Goal: Task Accomplishment & Management: Manage account settings

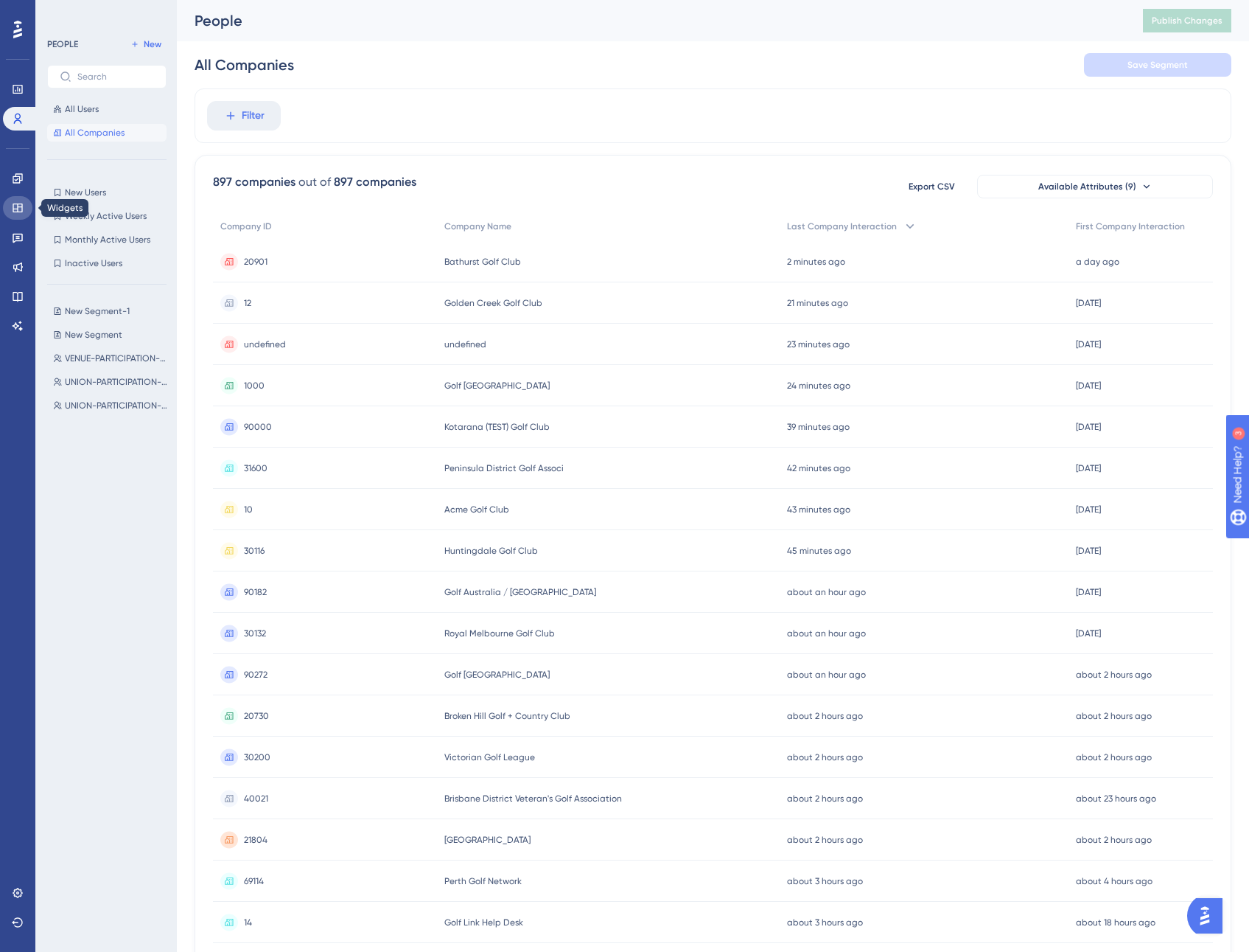
click at [16, 208] on icon at bounding box center [18, 208] width 12 height 12
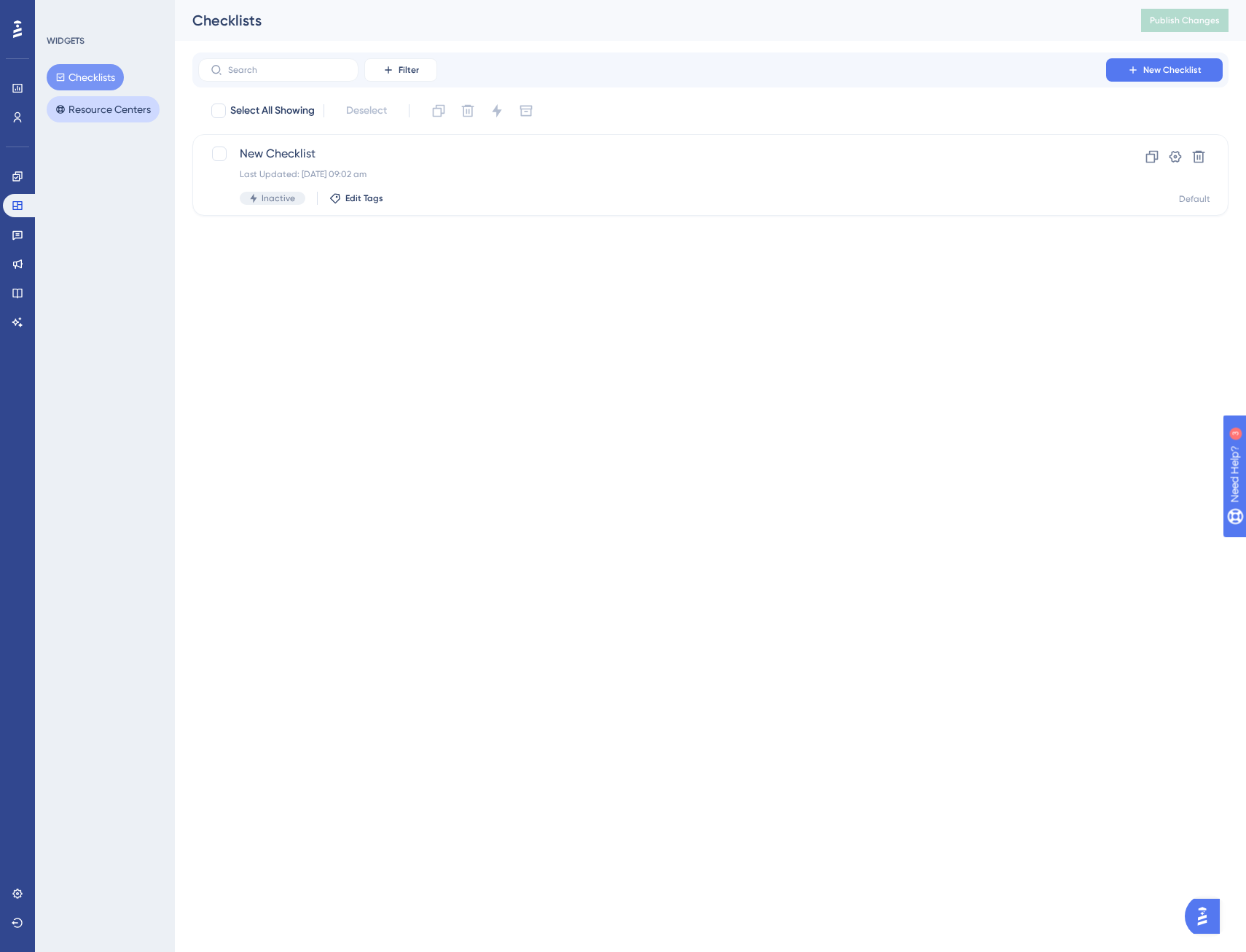
click at [110, 107] on button "Resource Centers" at bounding box center [103, 109] width 113 height 26
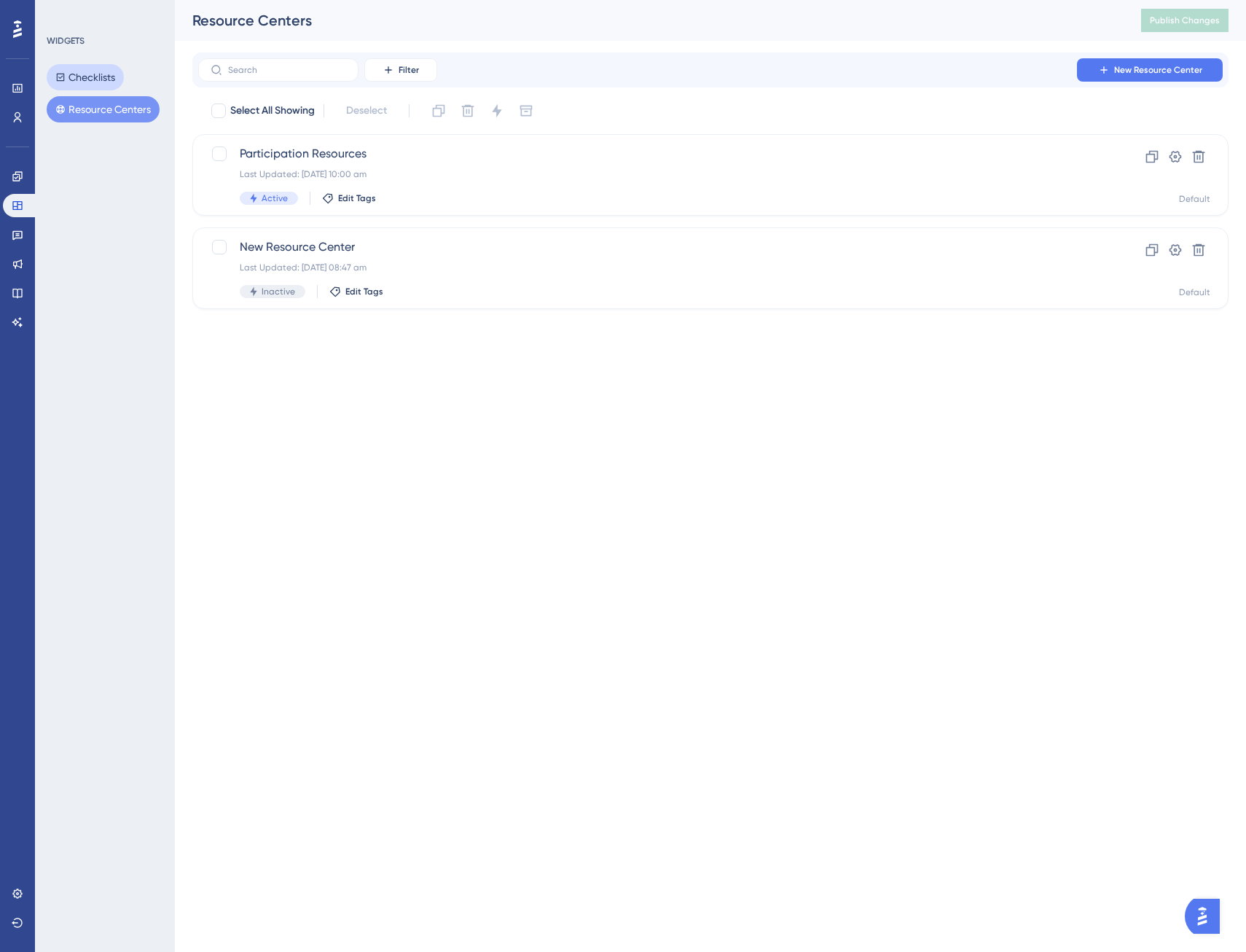
click at [107, 77] on button "Checklists" at bounding box center [85, 77] width 77 height 26
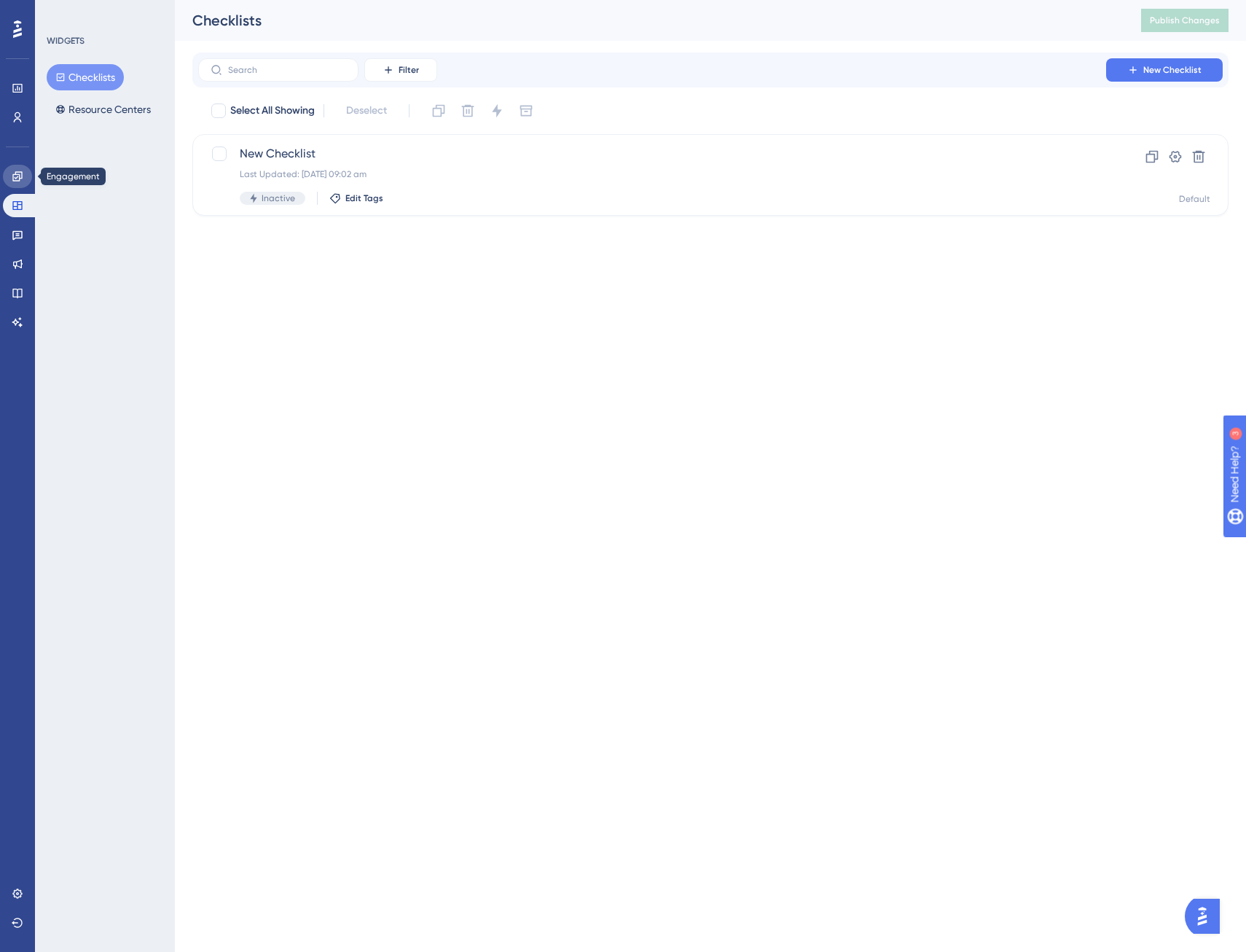
click at [13, 174] on icon at bounding box center [17, 175] width 9 height 9
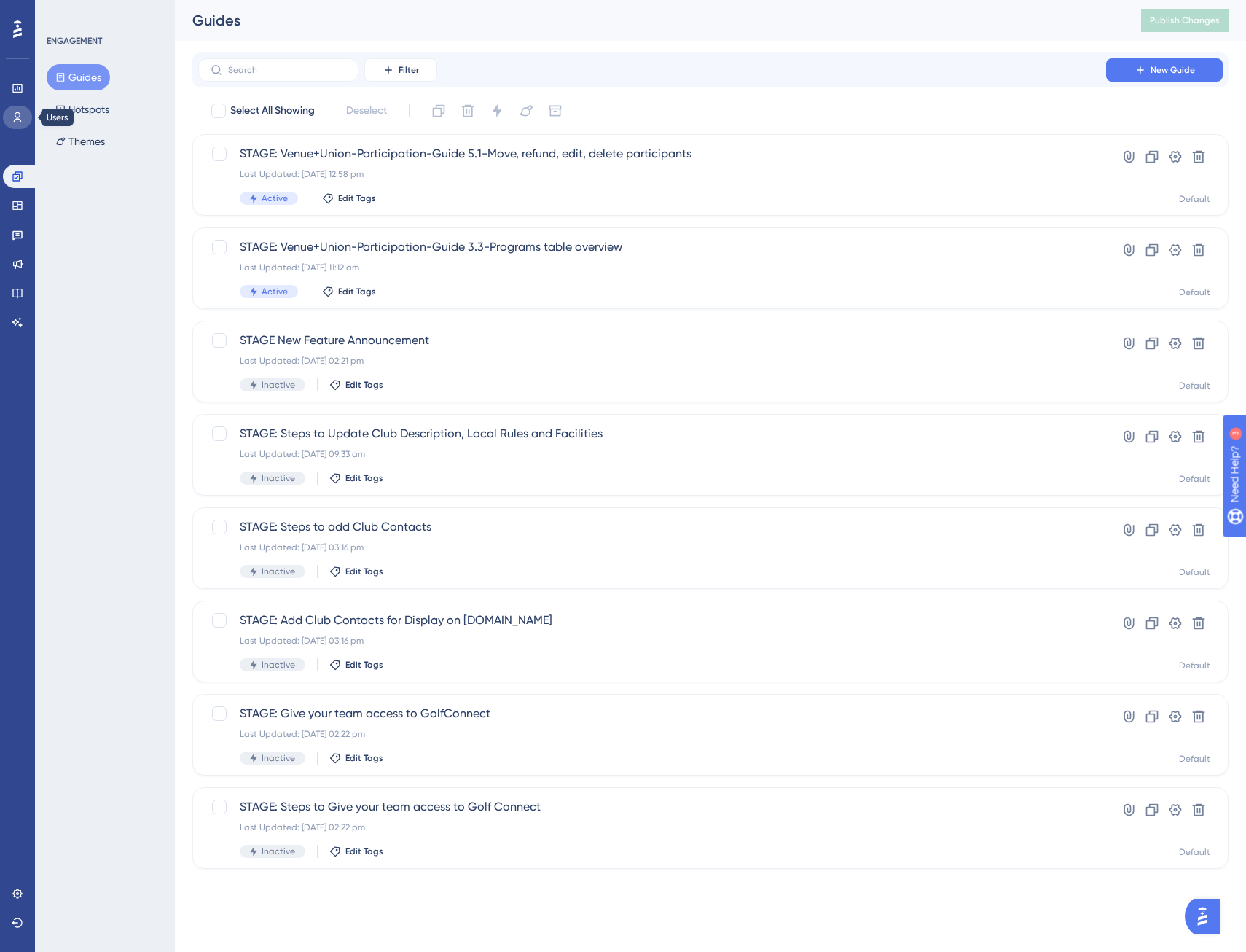
click at [23, 114] on icon at bounding box center [18, 117] width 12 height 12
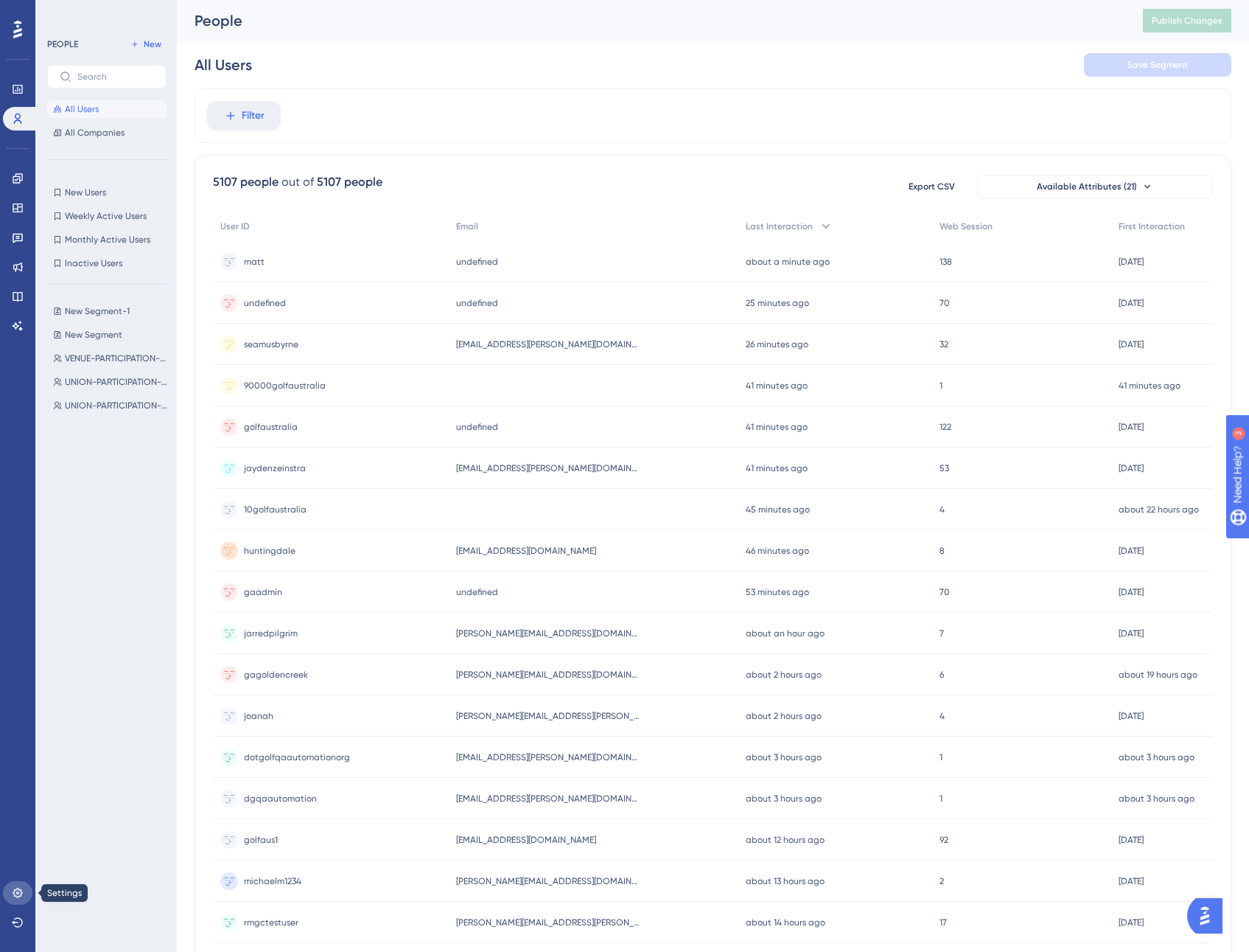
click at [22, 897] on icon at bounding box center [18, 892] width 12 height 12
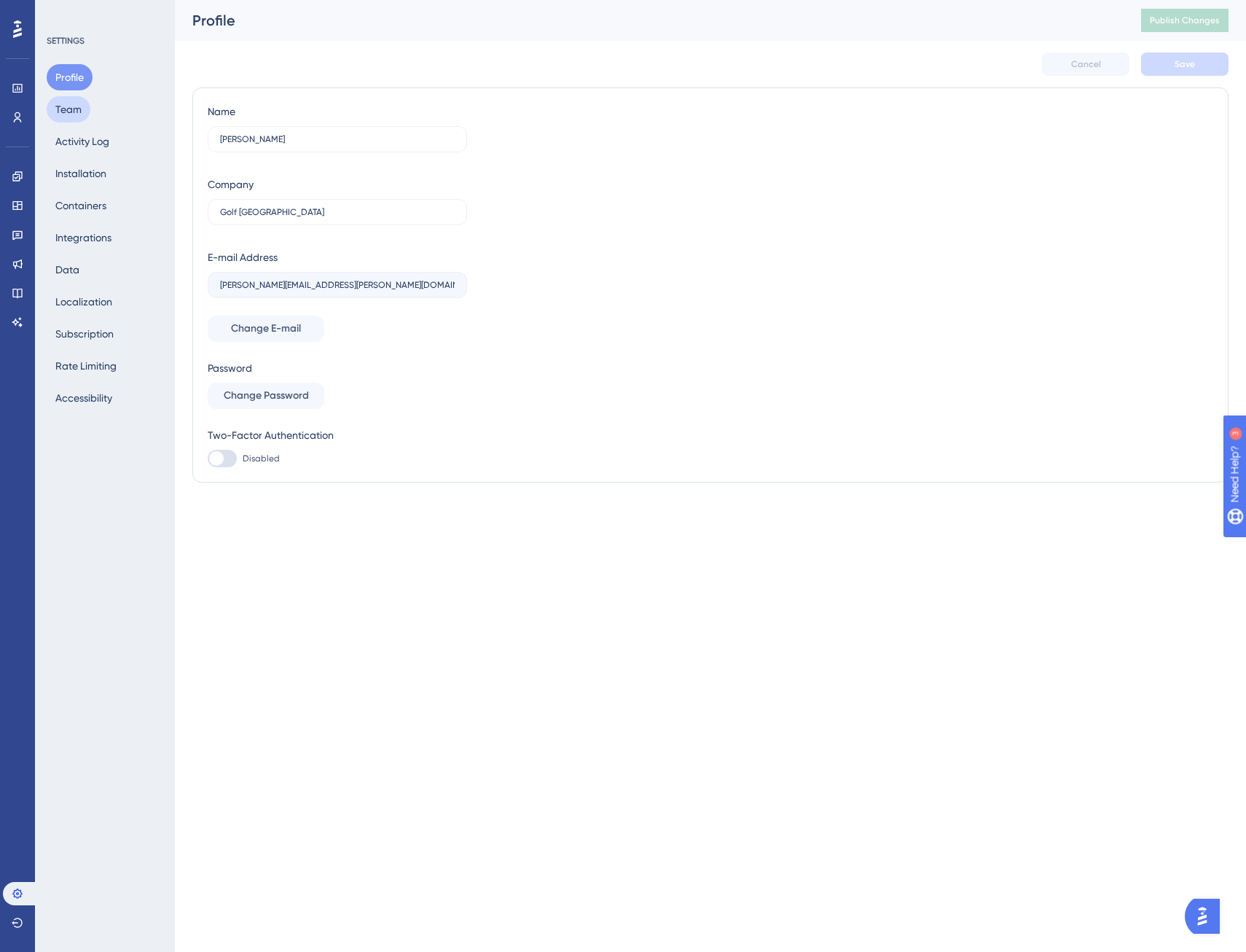
click at [69, 100] on button "Team" at bounding box center [68, 109] width 44 height 26
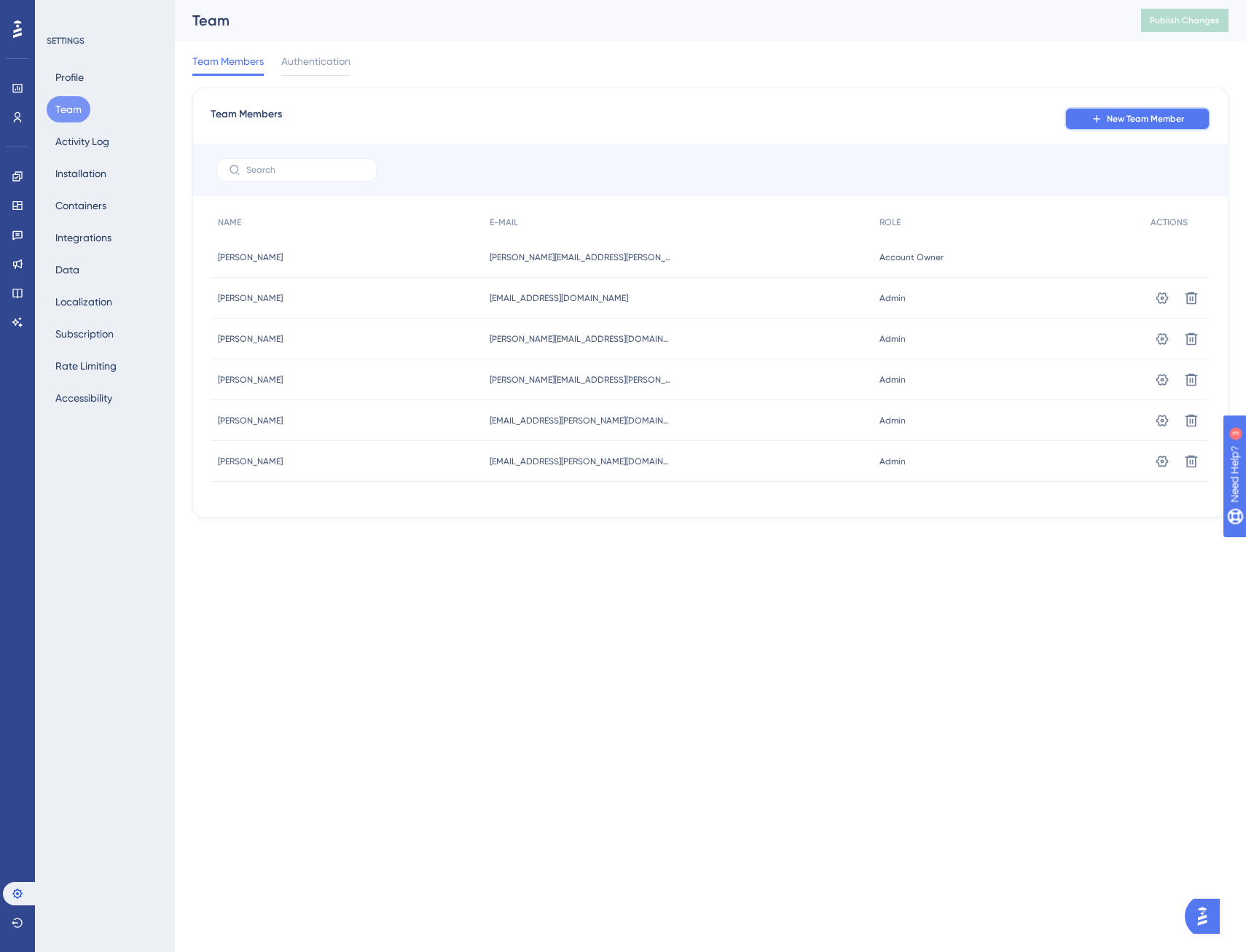
click at [1147, 115] on span "New Team Member" at bounding box center [1146, 119] width 77 height 12
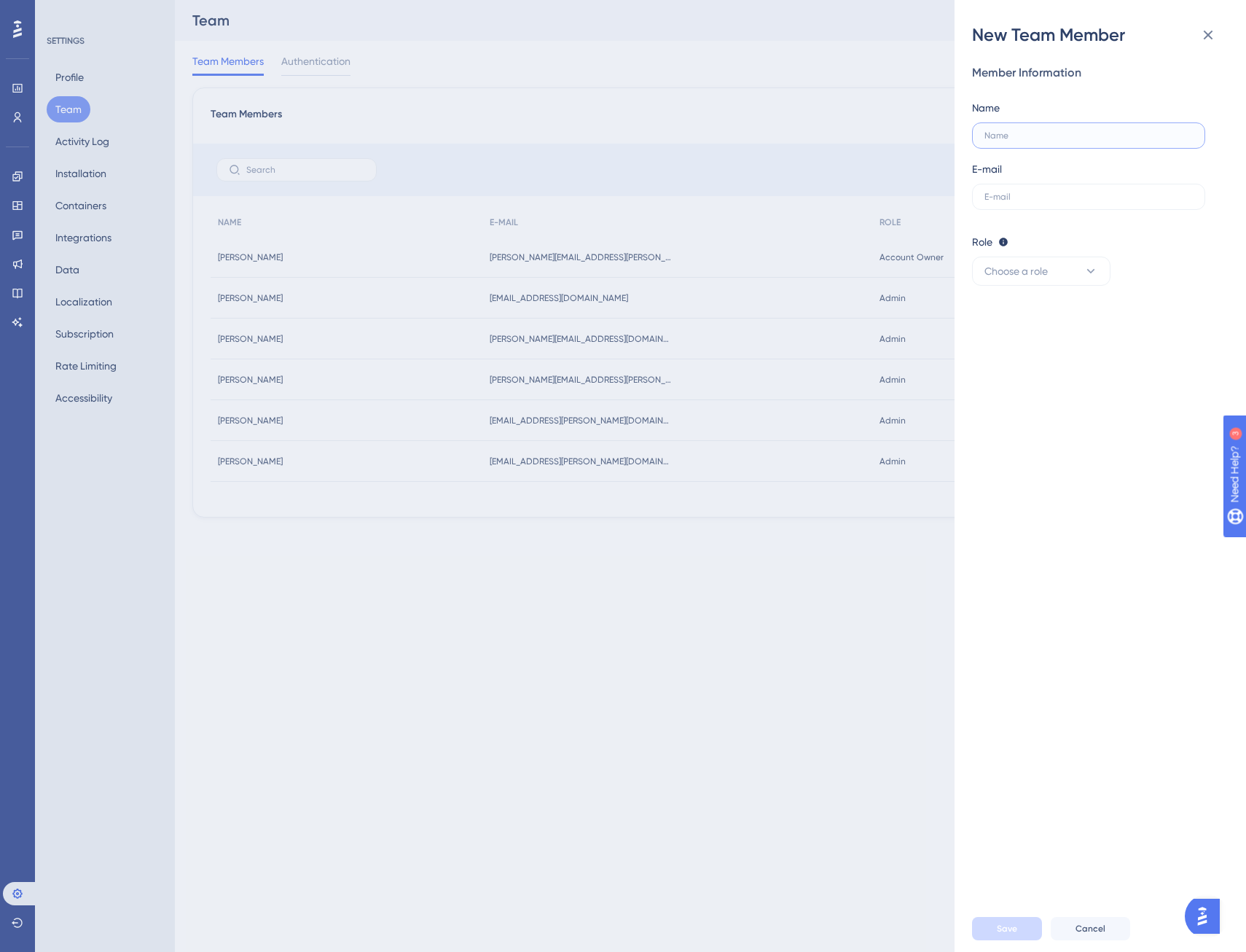
click at [1030, 138] on input "text" at bounding box center [1089, 136] width 209 height 10
type input "[PERSON_NAME]"
click at [1043, 195] on input "text" at bounding box center [1089, 197] width 209 height 10
paste input "[EMAIL_ADDRESS][PERSON_NAME][DOMAIN_NAME]"
type input "[EMAIL_ADDRESS][PERSON_NAME][DOMAIN_NAME]"
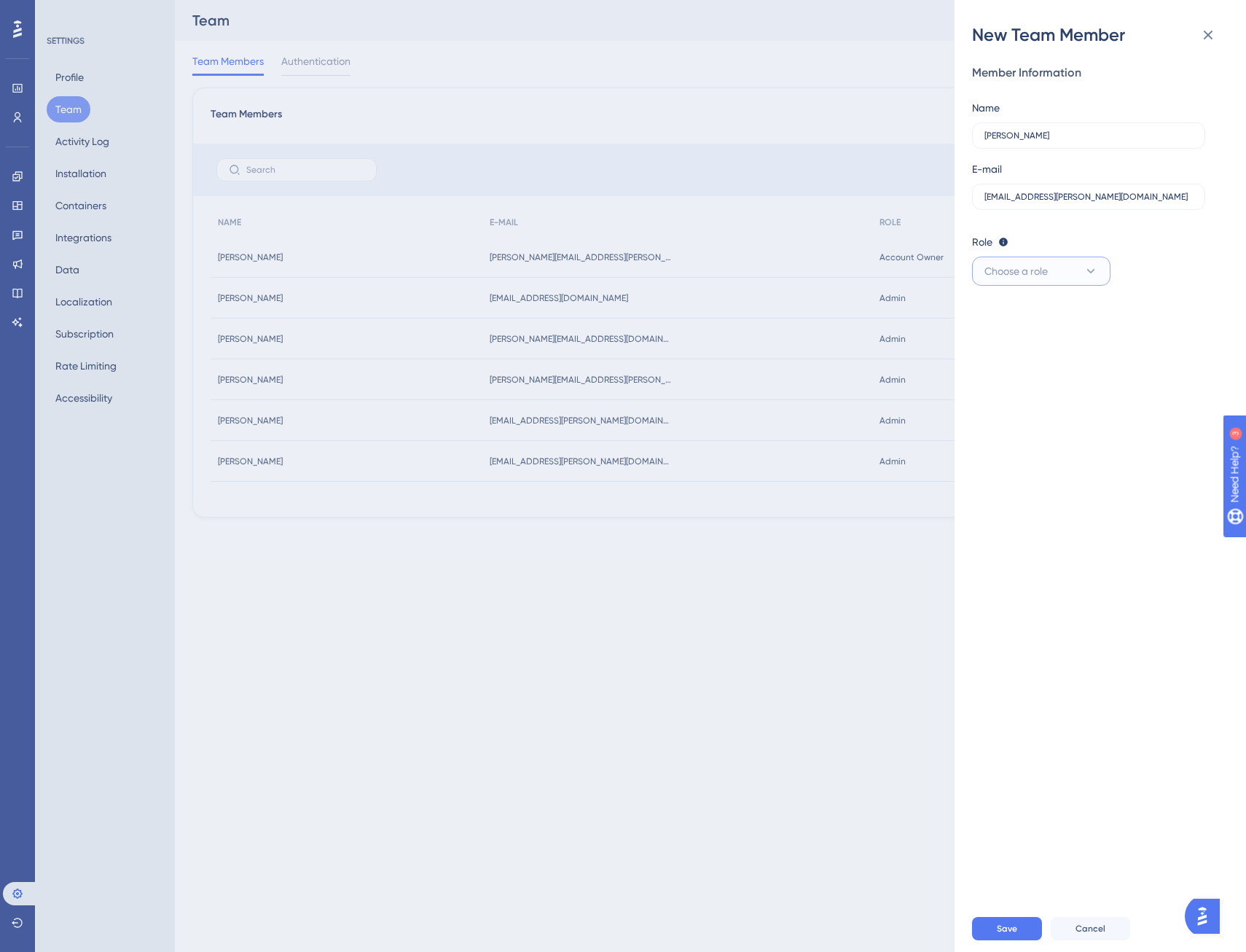
click at [1041, 272] on span "Choose a role" at bounding box center [1015, 271] width 63 height 18
click at [1040, 316] on div "Admin Admin" at bounding box center [1041, 316] width 96 height 29
click at [1025, 923] on button "Save" at bounding box center [1007, 928] width 70 height 24
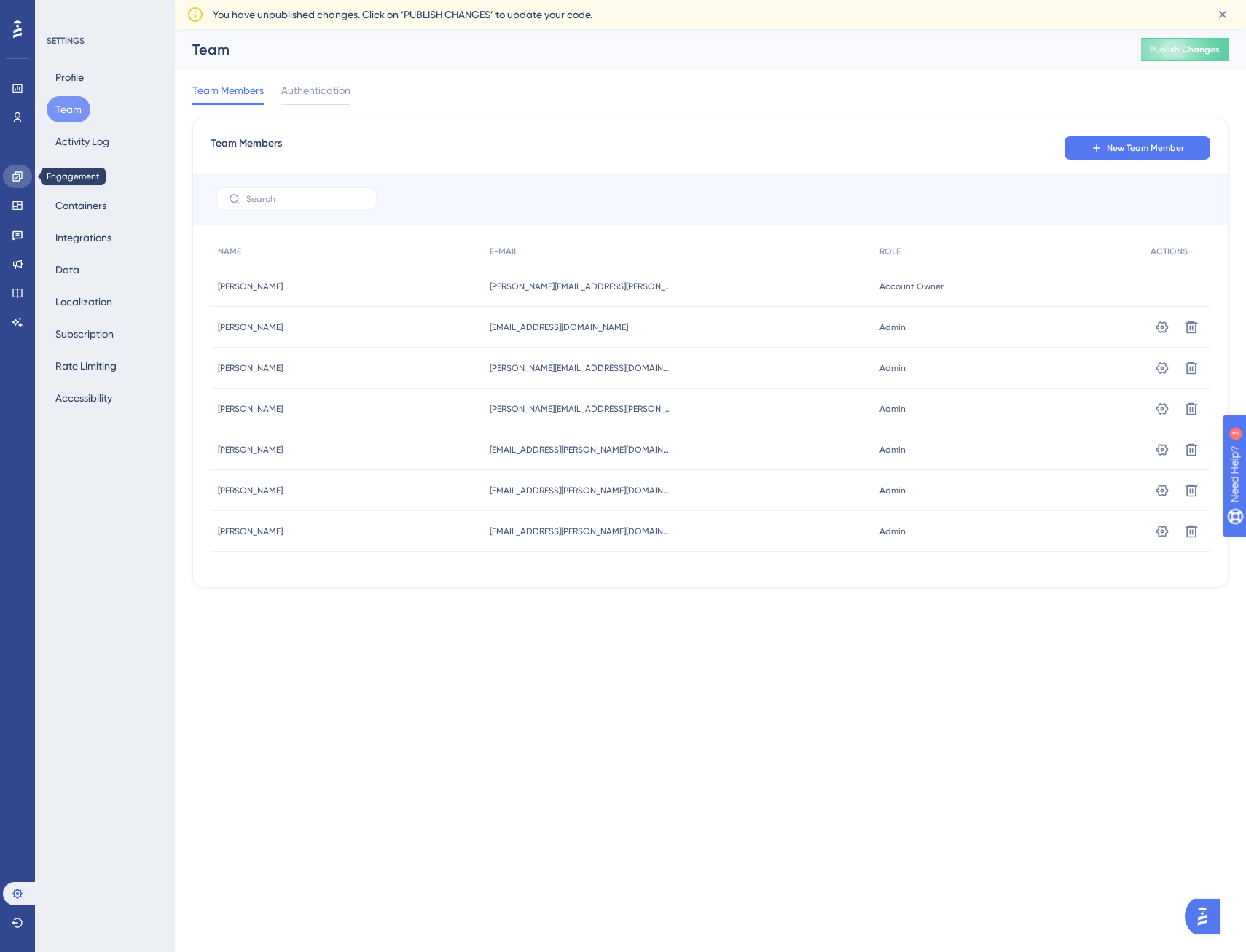
click at [16, 177] on icon at bounding box center [18, 177] width 12 height 12
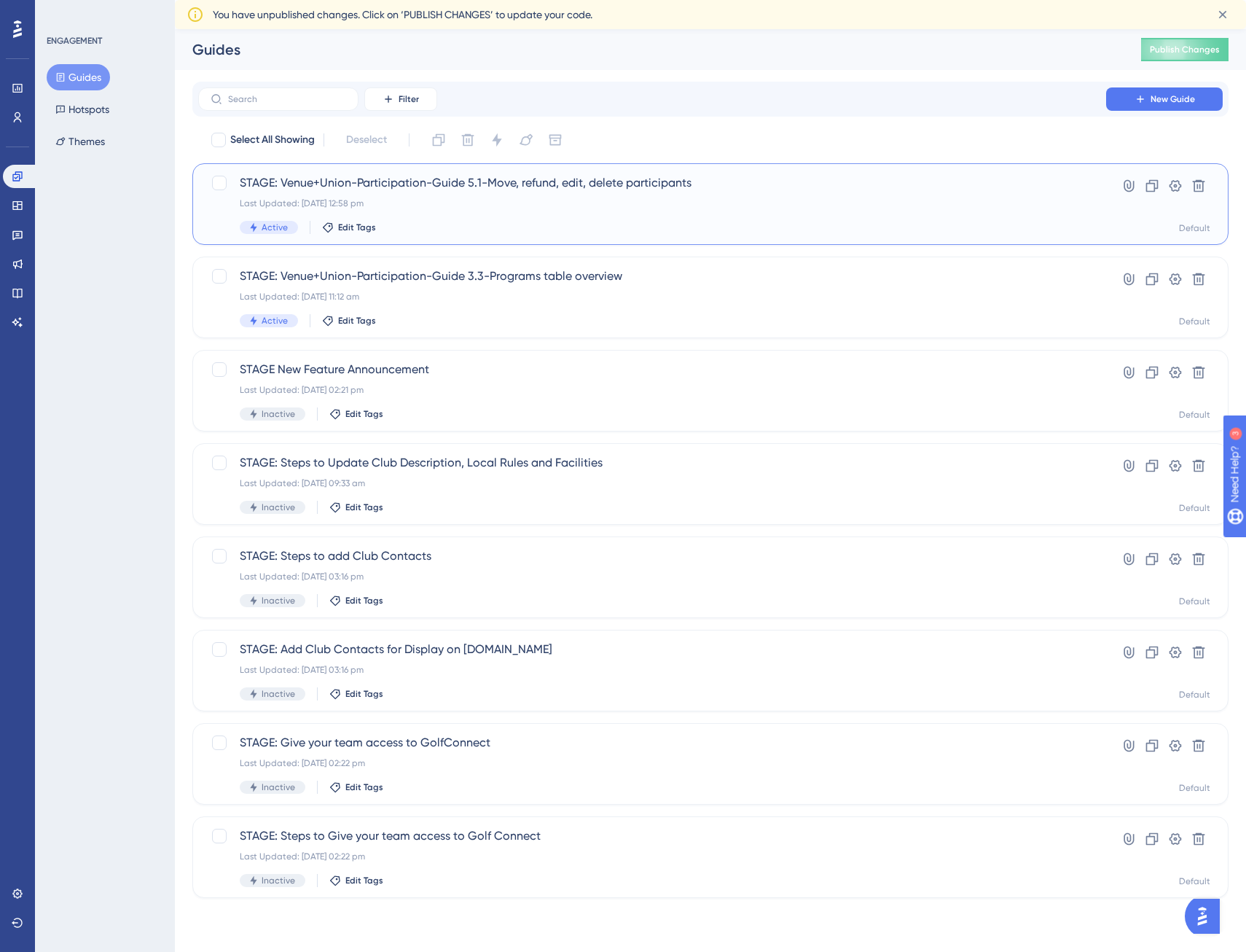
click at [443, 201] on div "Last Updated: [DATE] 12:58 pm" at bounding box center [652, 204] width 825 height 12
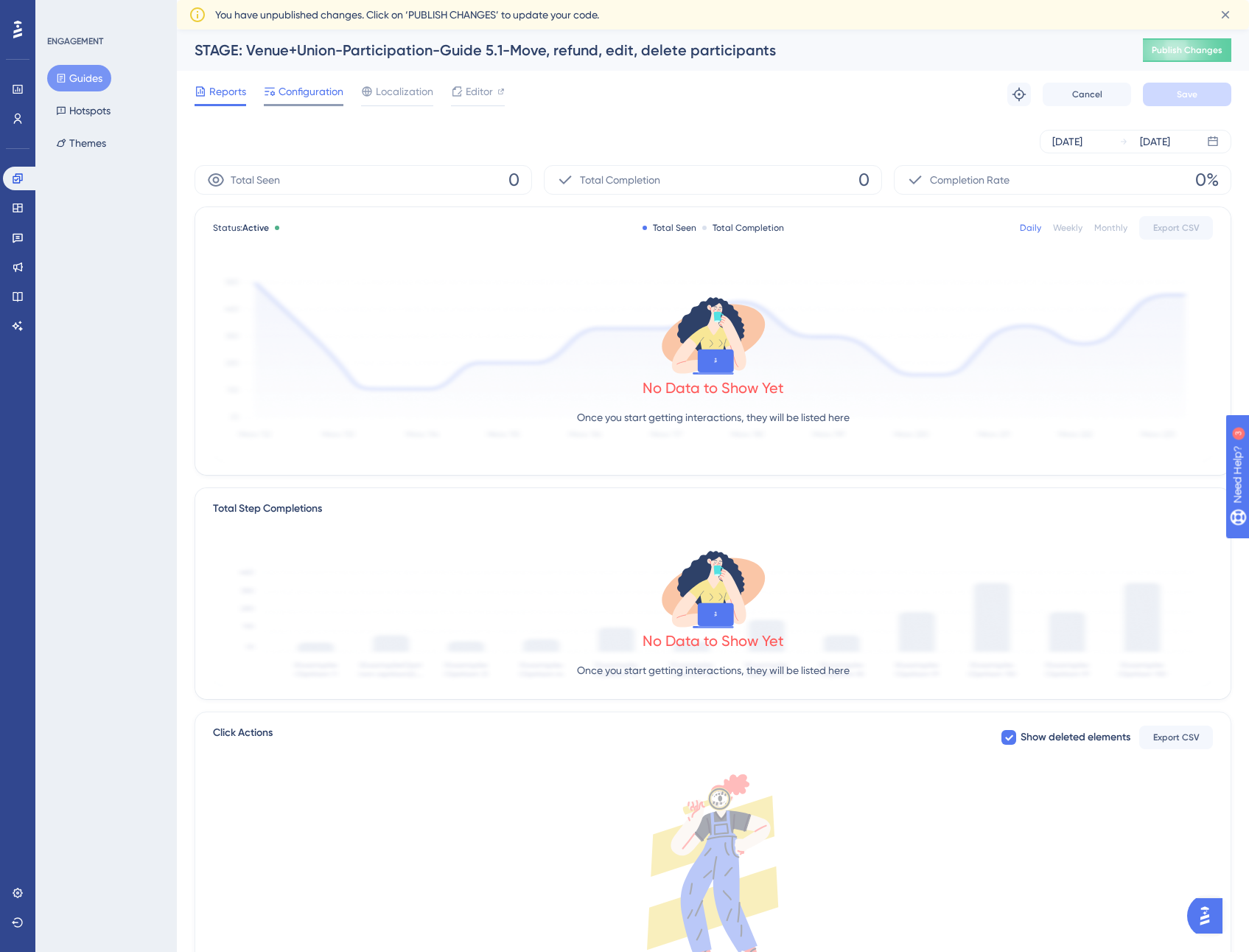
click at [320, 91] on span "Configuration" at bounding box center [311, 91] width 65 height 18
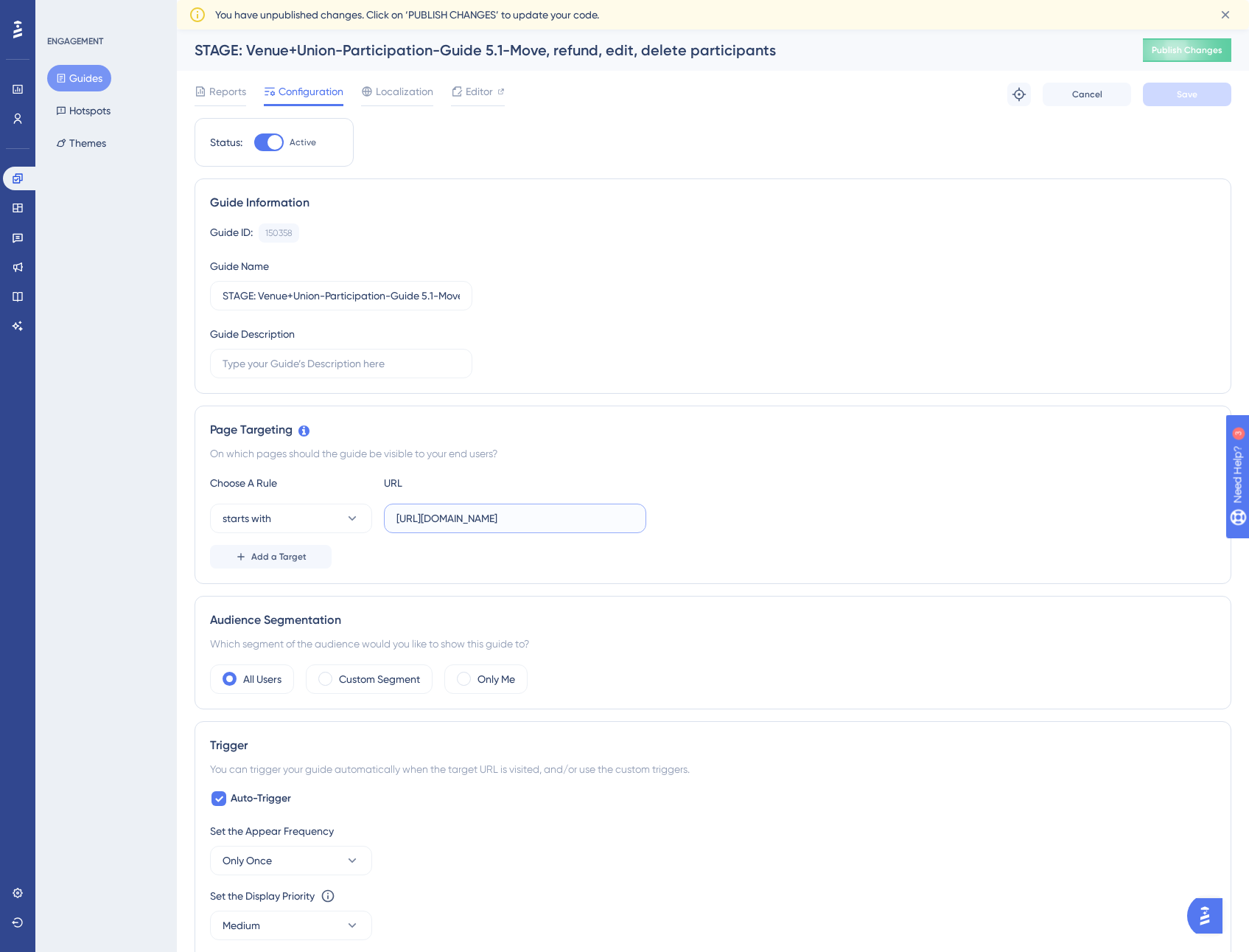
click at [423, 516] on input "[URL][DOMAIN_NAME]" at bounding box center [515, 518] width 238 height 16
click at [540, 525] on input "[URL][DOMAIN_NAME]" at bounding box center [515, 518] width 238 height 16
click at [503, 521] on input "[URL][DOMAIN_NAME]" at bounding box center [515, 518] width 238 height 16
drag, startPoint x: 404, startPoint y: 521, endPoint x: 676, endPoint y: 531, distance: 272.2
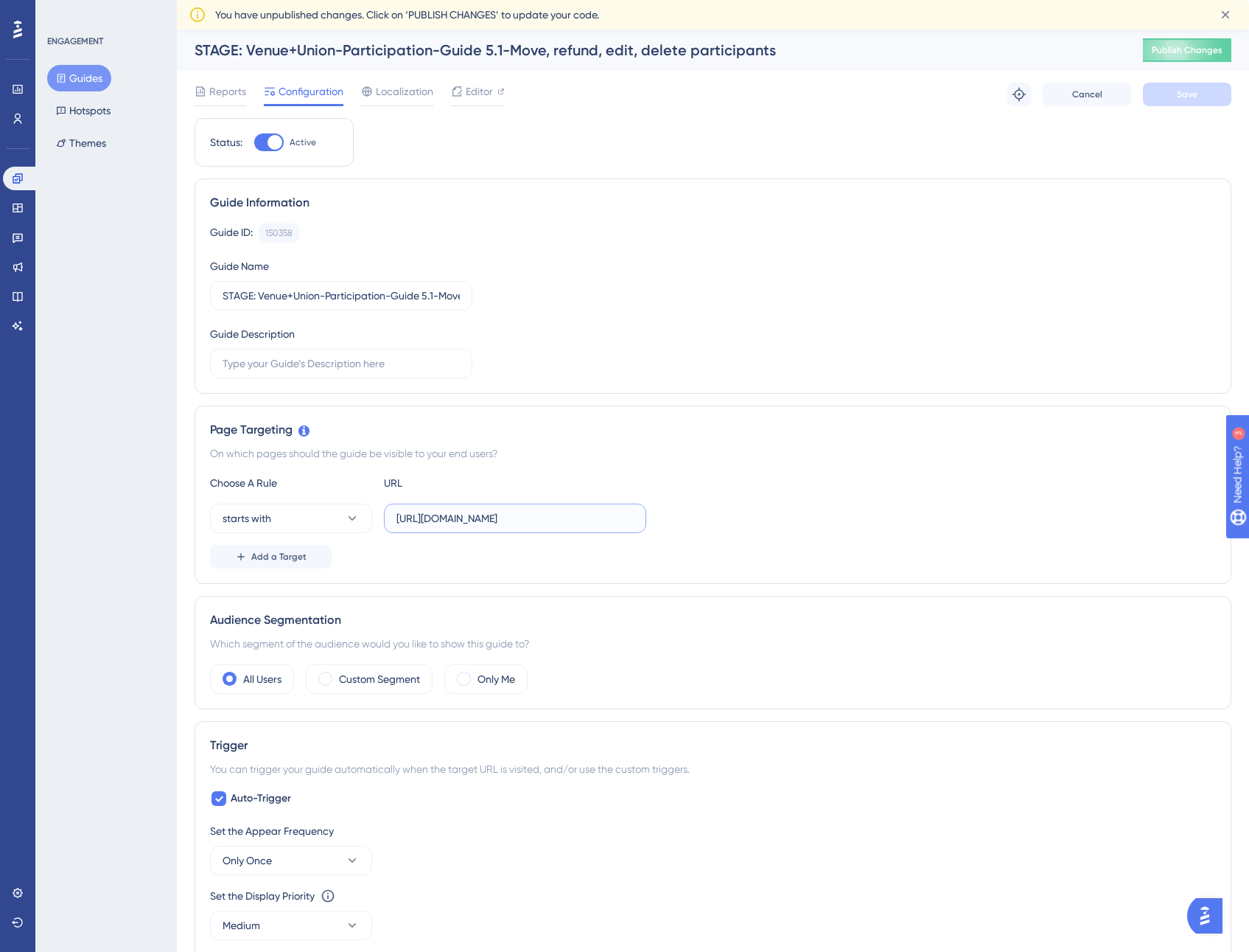
click at [676, 531] on div "starts with [URL][DOMAIN_NAME]" at bounding box center [713, 518] width 1006 height 30
click at [455, 519] on input "[URL][DOMAIN_NAME]" at bounding box center [515, 518] width 238 height 16
drag, startPoint x: 398, startPoint y: 519, endPoint x: 658, endPoint y: 530, distance: 260.2
click at [658, 530] on div "starts with [URL][DOMAIN_NAME]" at bounding box center [713, 518] width 1006 height 30
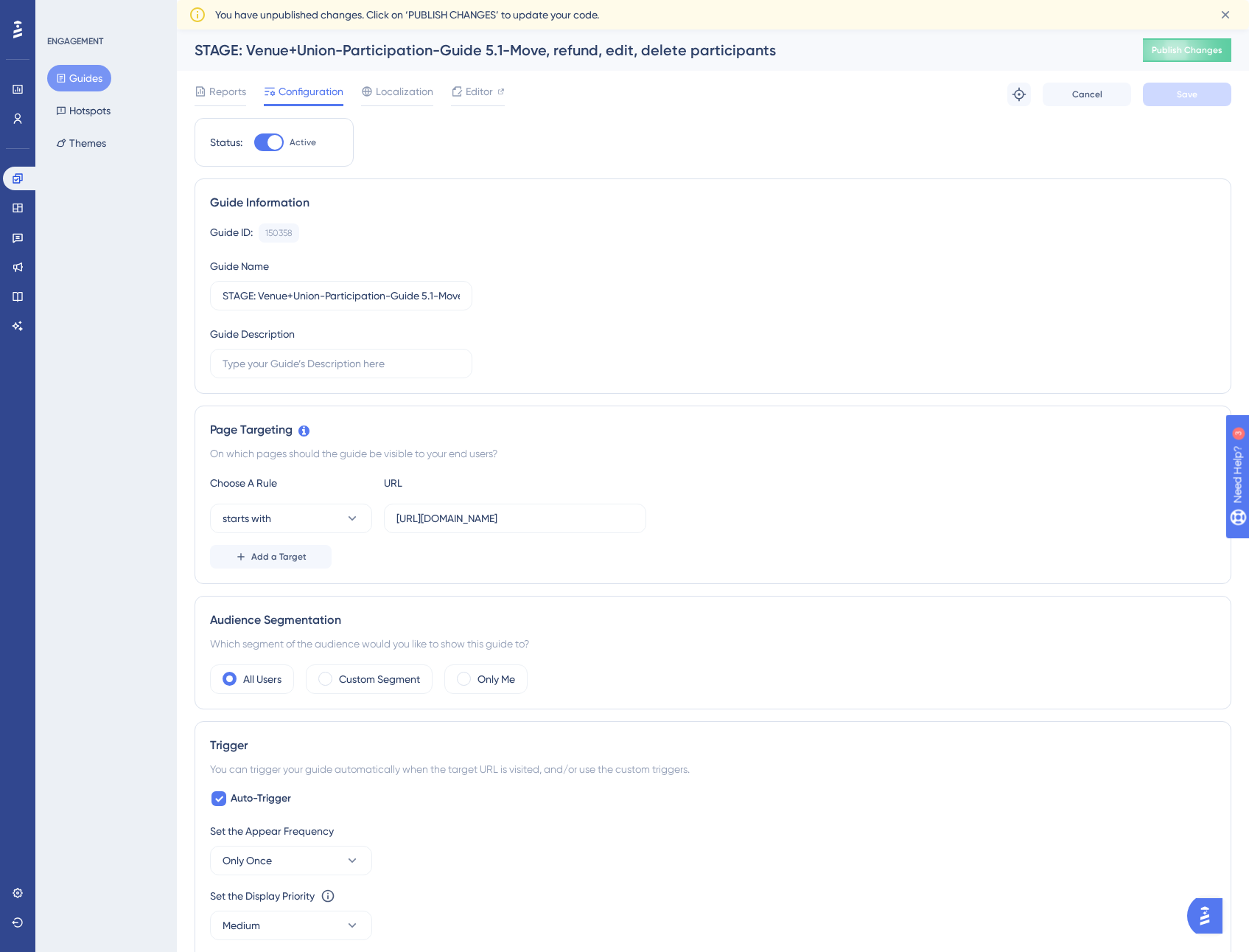
click at [457, 261] on div "Guide Name STAGE: Venue+Union-Participation-Guide 5.1-Move, refund, edit, delet…" at bounding box center [341, 284] width 262 height 53
click at [88, 79] on button "Guides" at bounding box center [78, 77] width 64 height 26
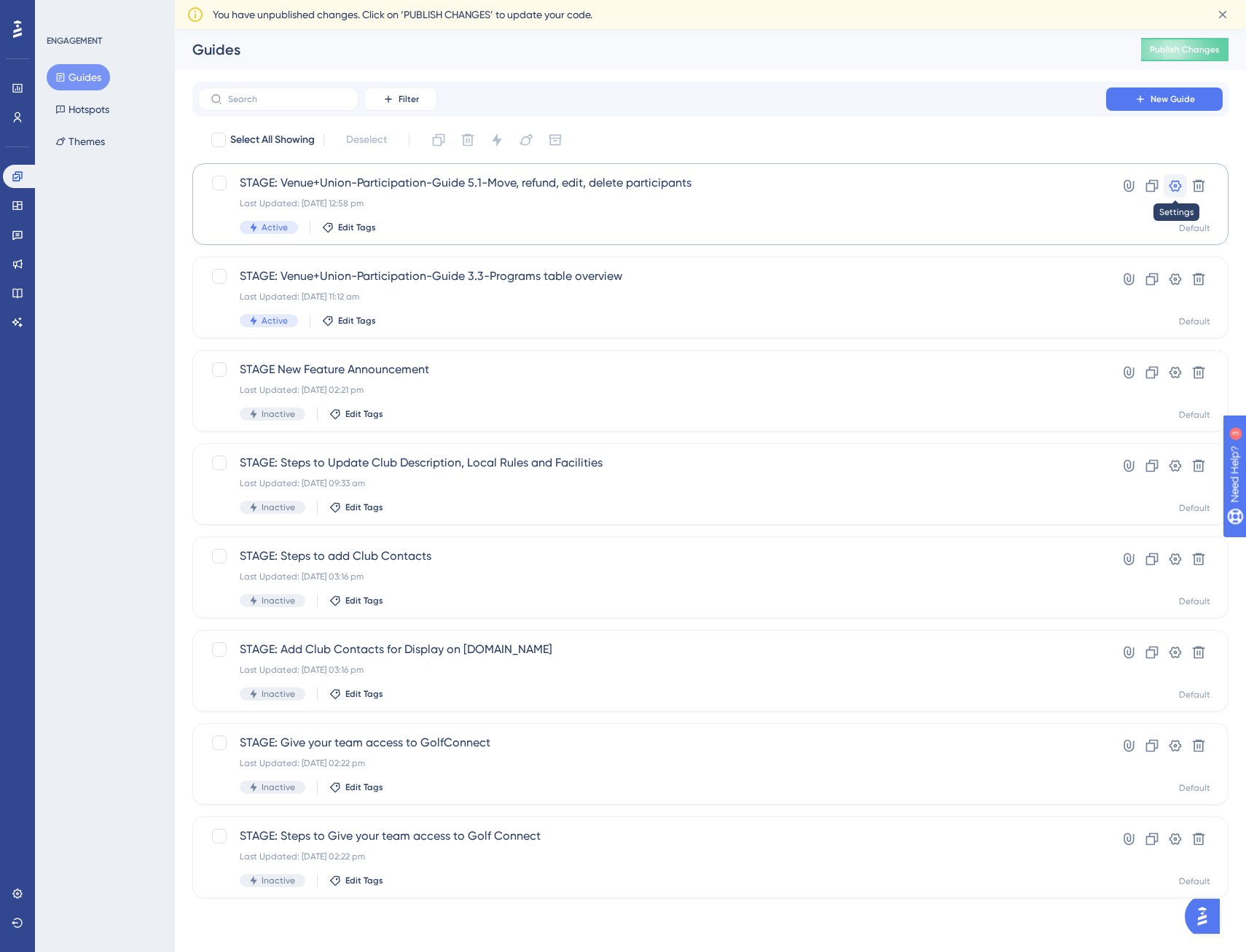
click at [1176, 187] on icon at bounding box center [1175, 186] width 13 height 12
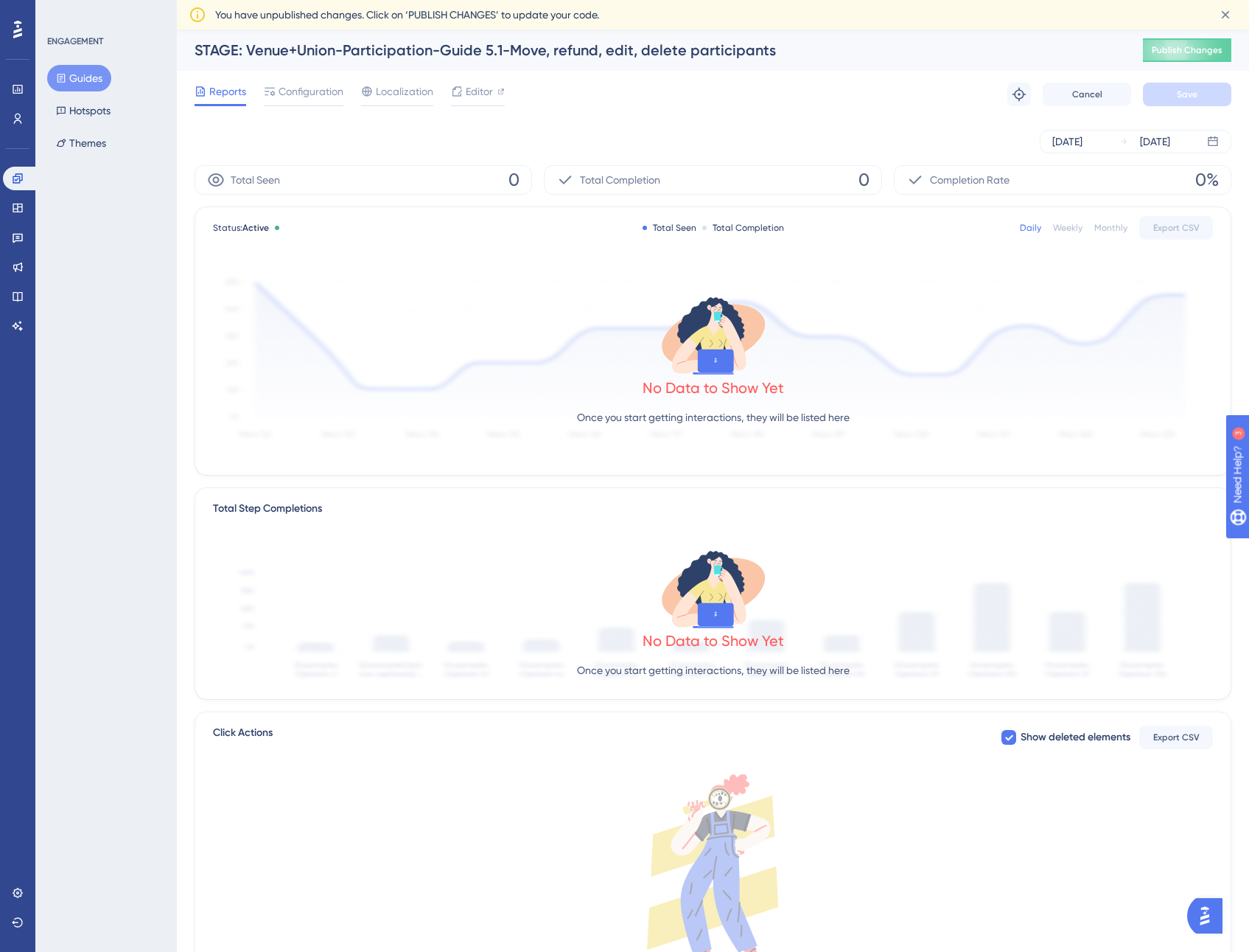
click at [94, 73] on button "Guides" at bounding box center [78, 77] width 64 height 26
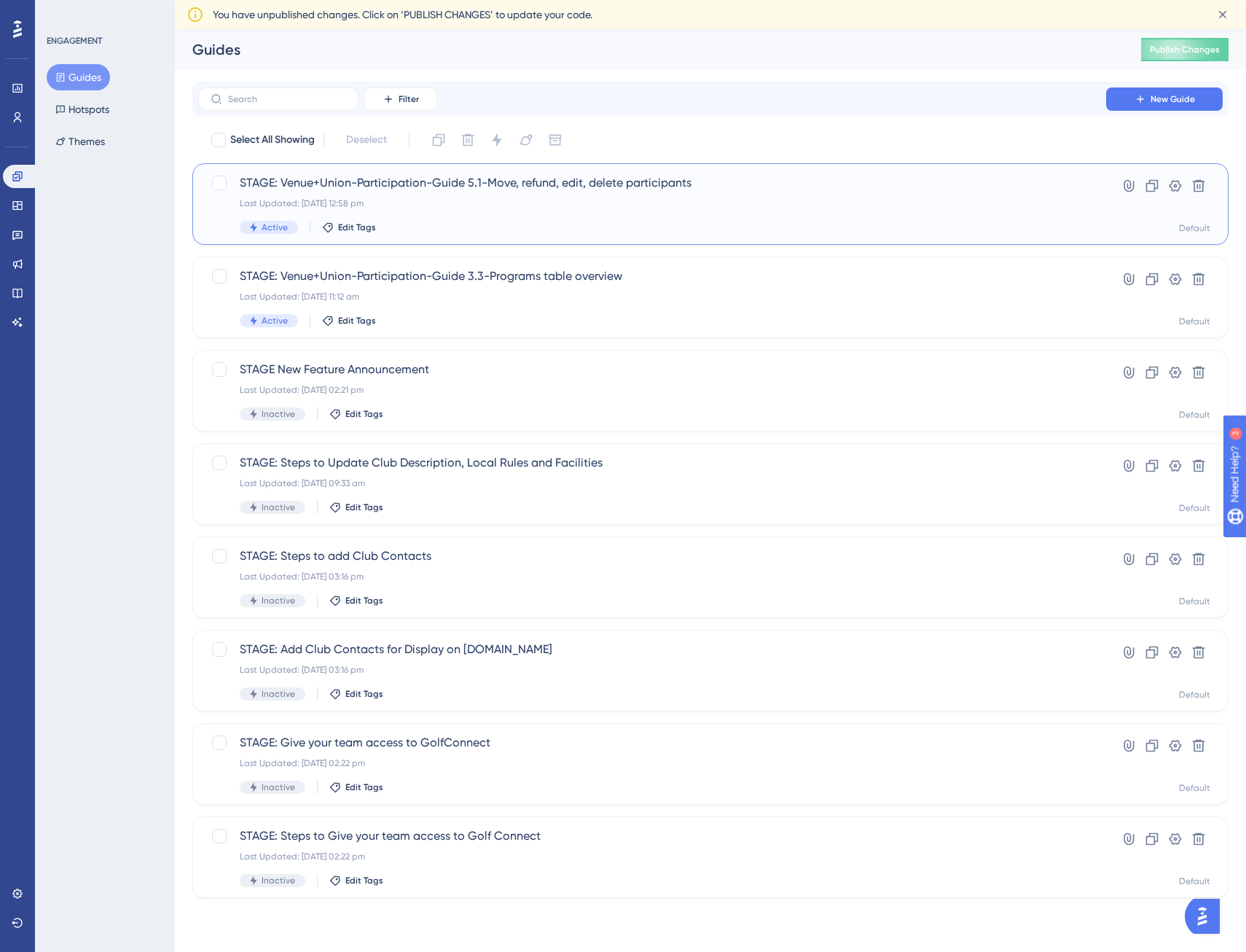
click at [535, 186] on span "STAGE: Venue+Union-Participation-Guide 5.1-Move, refund, edit, delete participa…" at bounding box center [652, 183] width 825 height 18
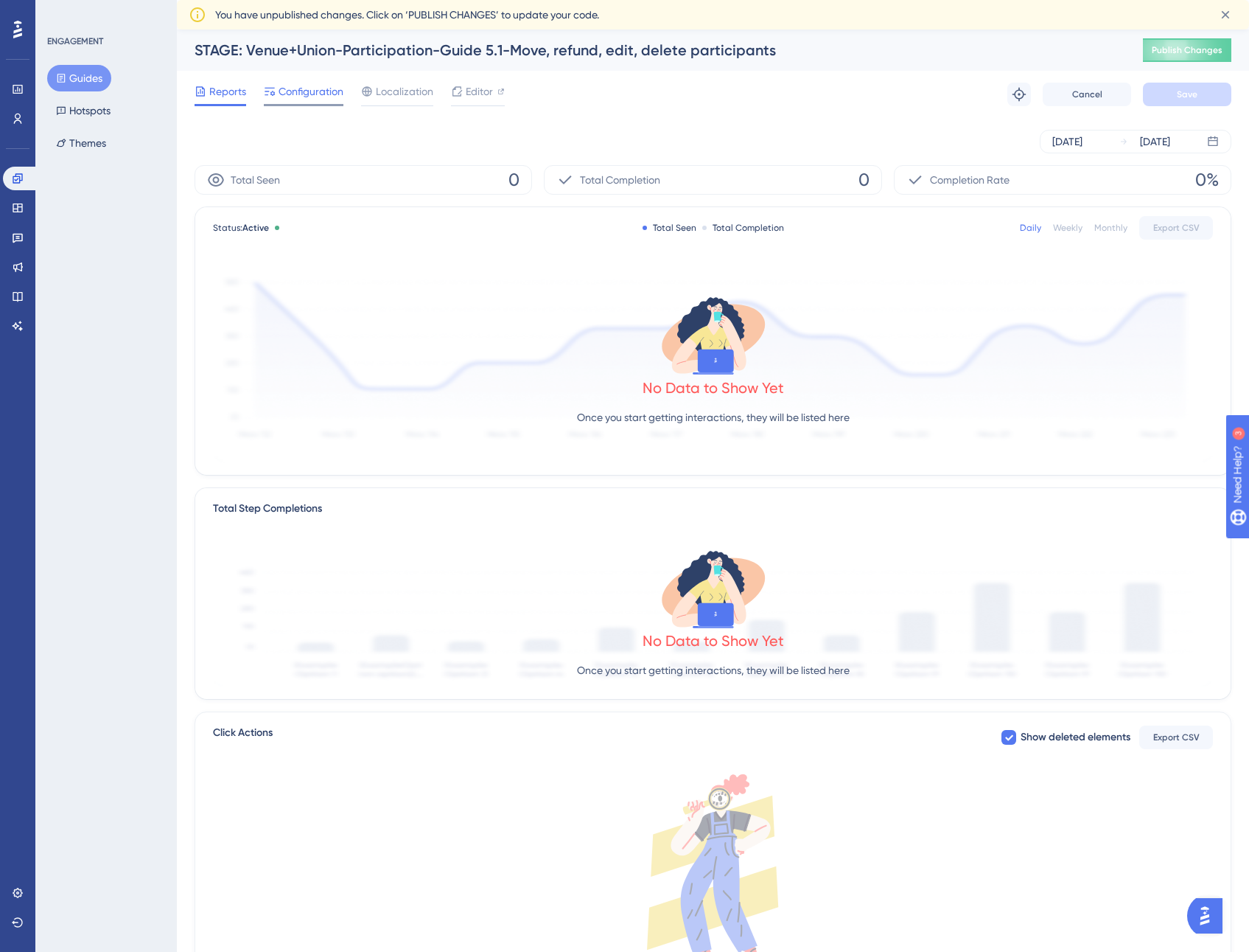
click at [307, 101] on div "Configuration" at bounding box center [303, 95] width 79 height 24
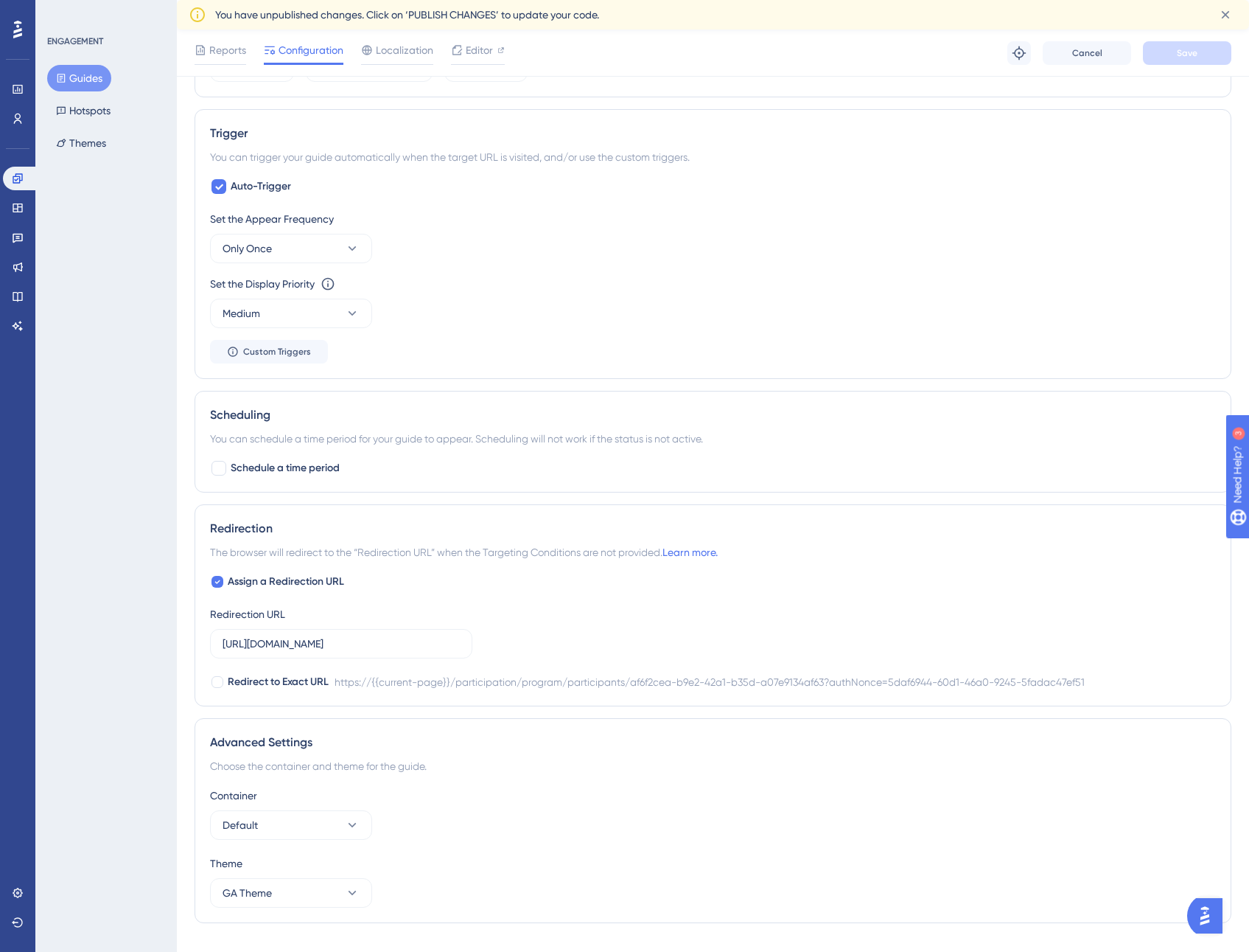
scroll to position [648, 0]
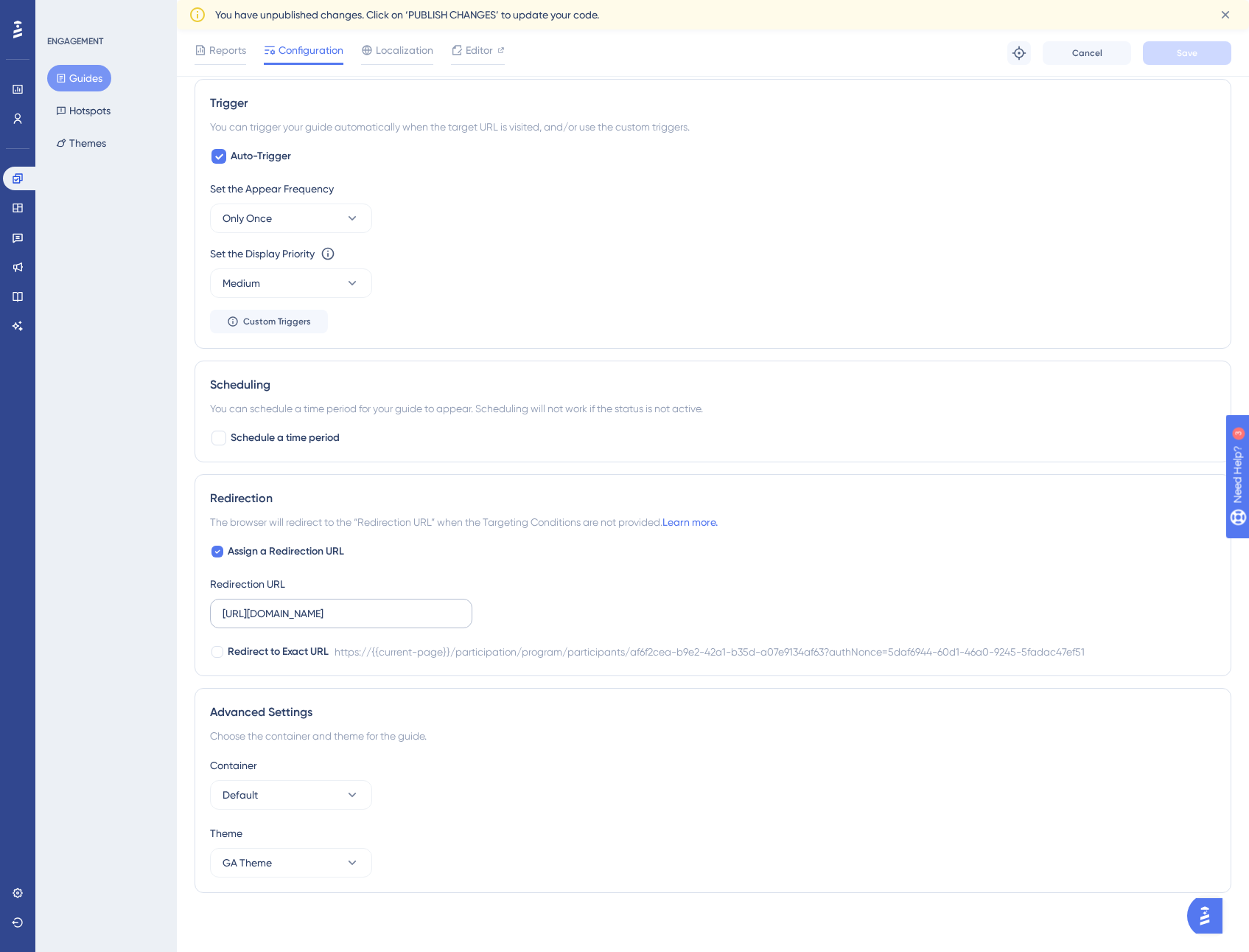
click at [392, 622] on label "[URL][DOMAIN_NAME]" at bounding box center [341, 613] width 262 height 30
click at [392, 622] on input "[URL][DOMAIN_NAME]" at bounding box center [341, 613] width 238 height 16
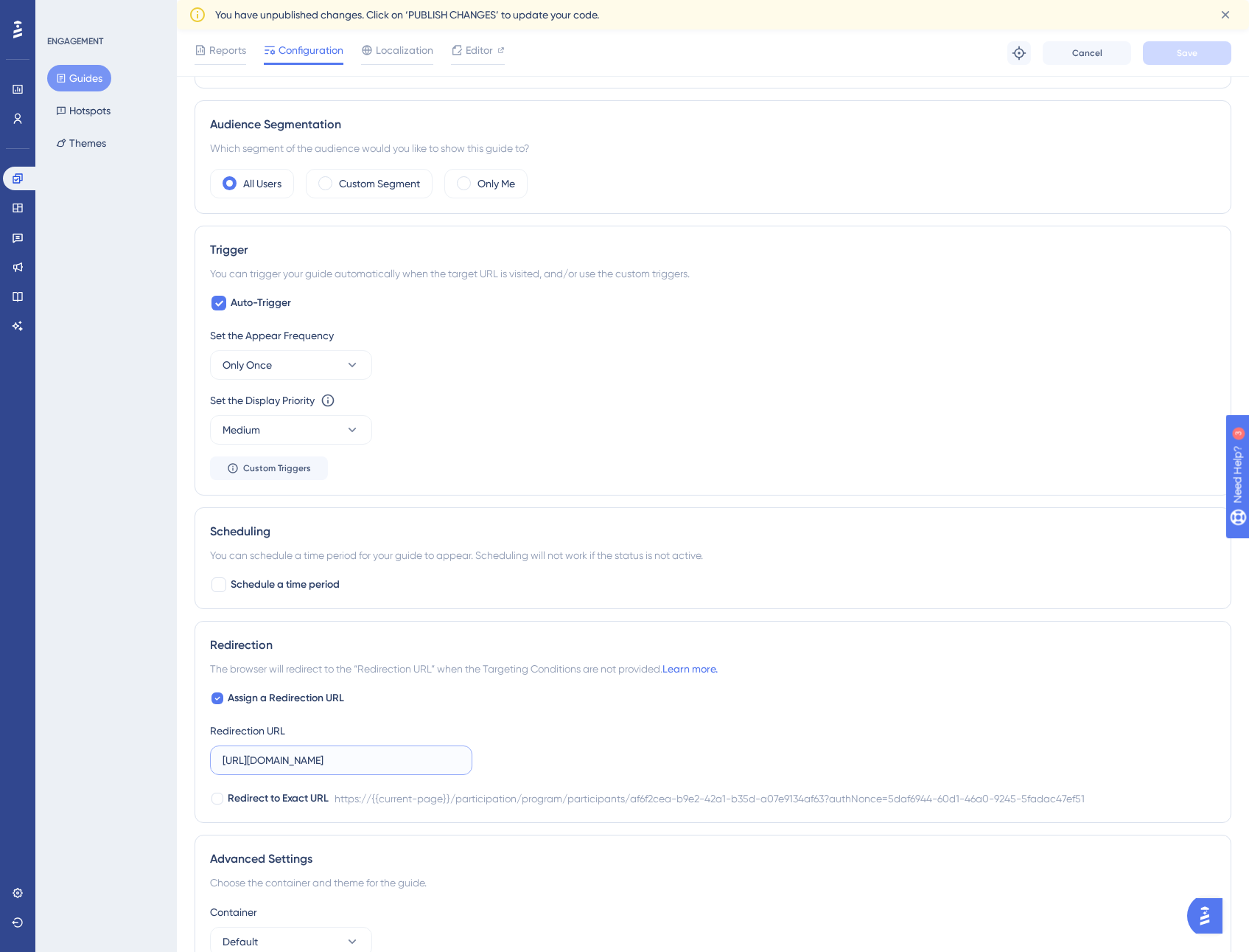
scroll to position [279, 0]
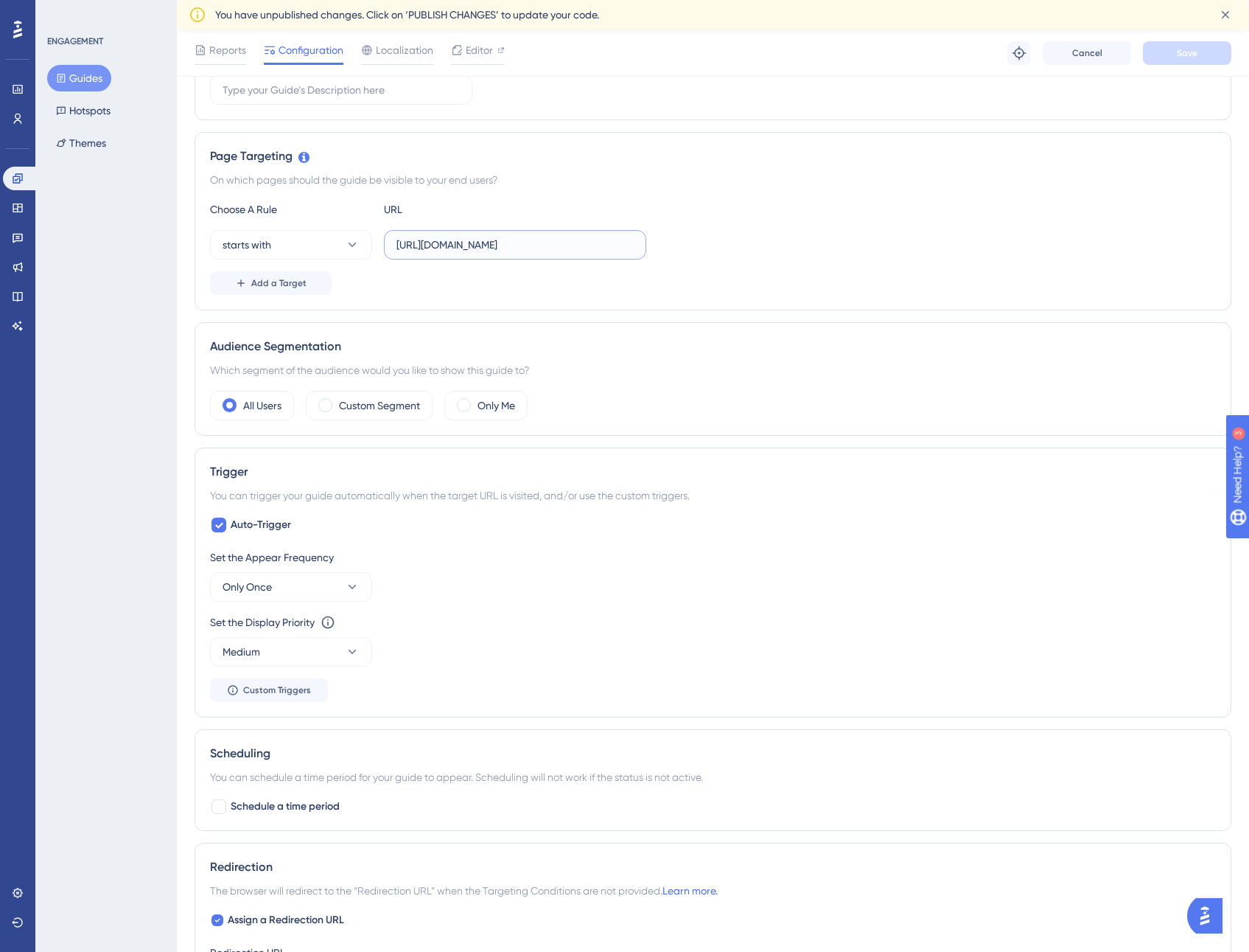
click at [430, 249] on input "[URL][DOMAIN_NAME]" at bounding box center [515, 244] width 238 height 16
click at [558, 234] on label "[URL][DOMAIN_NAME]" at bounding box center [515, 244] width 262 height 30
click at [558, 237] on input "[URL][DOMAIN_NAME]" at bounding box center [515, 244] width 238 height 16
click at [551, 244] on input "[URL][DOMAIN_NAME]" at bounding box center [515, 244] width 238 height 16
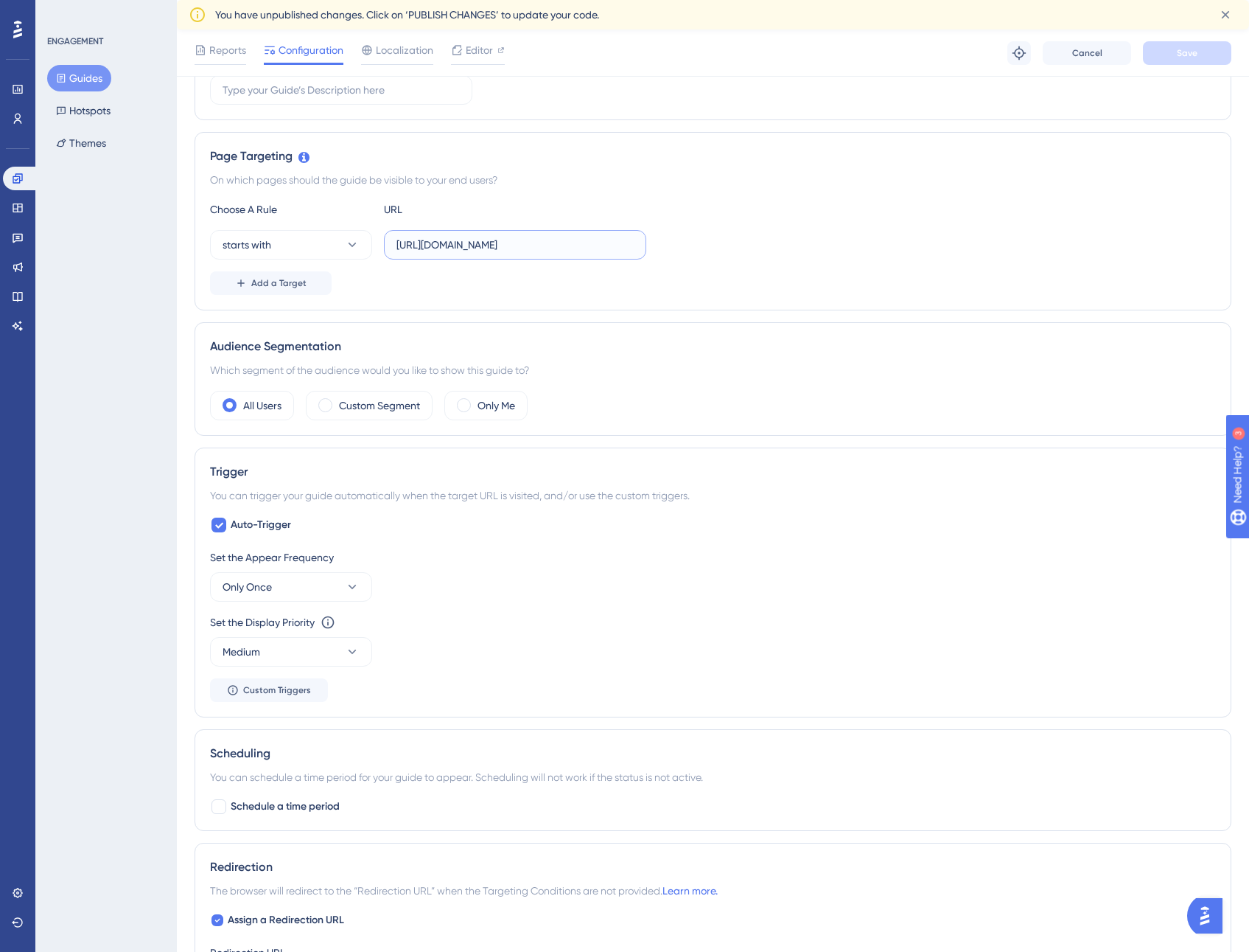
click at [551, 244] on input "[URL][DOMAIN_NAME]" at bounding box center [515, 244] width 238 height 16
drag, startPoint x: 81, startPoint y: 79, endPoint x: 93, endPoint y: 77, distance: 12.2
click at [84, 79] on button "Guides" at bounding box center [78, 77] width 64 height 26
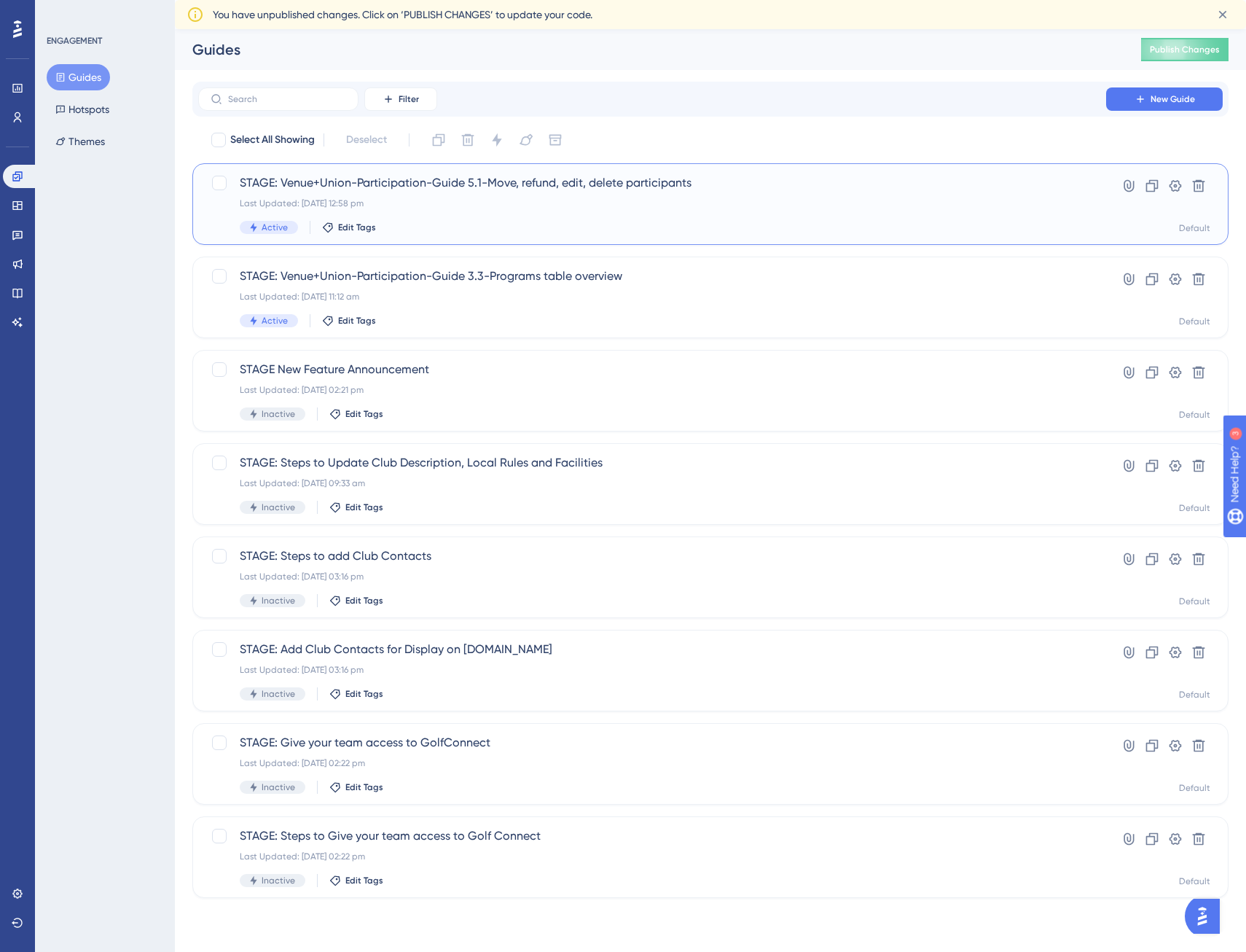
click at [431, 189] on span "STAGE: Venue+Union-Participation-Guide 5.1-Move, refund, edit, delete participa…" at bounding box center [652, 183] width 825 height 18
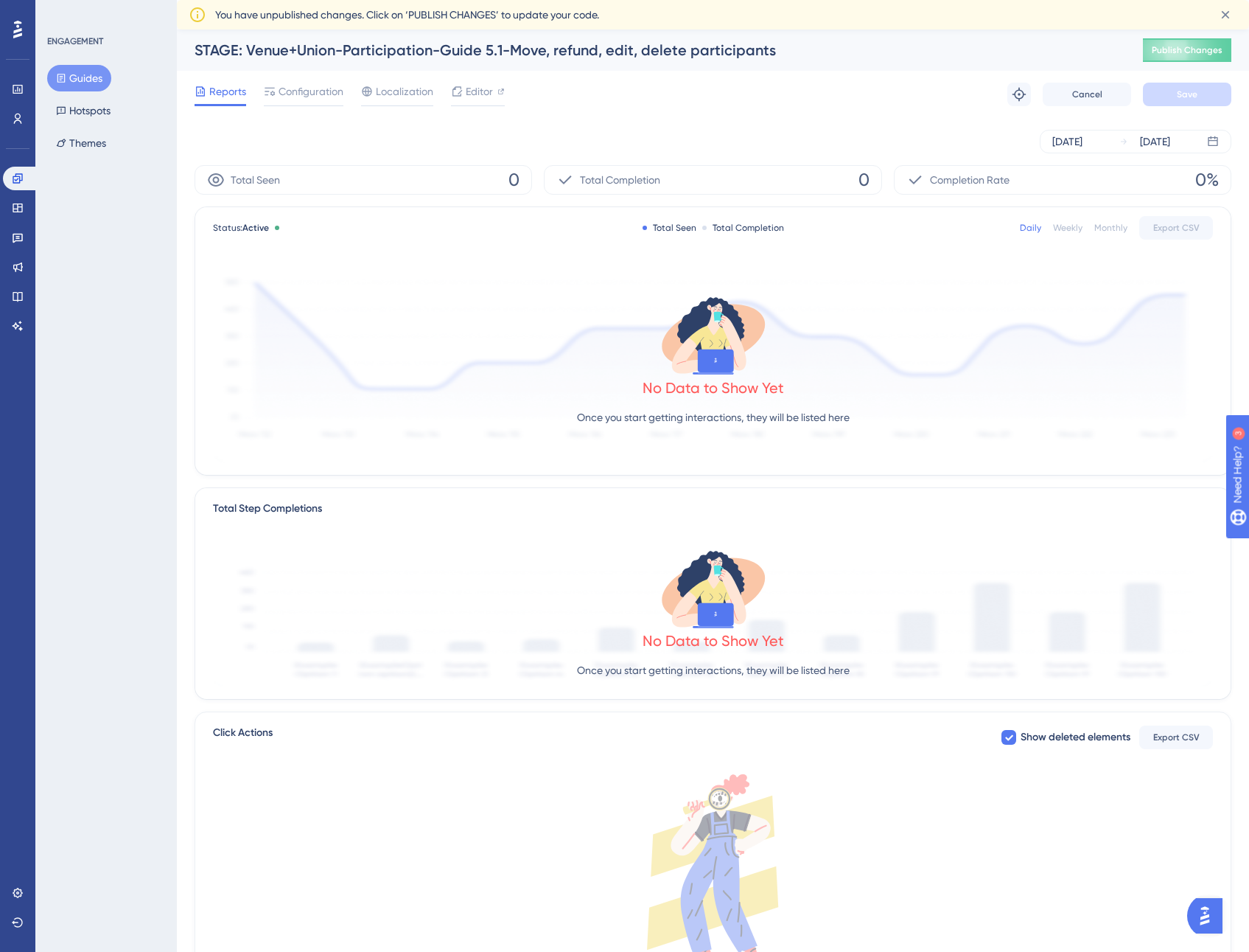
drag, startPoint x: 86, startPoint y: 78, endPoint x: 168, endPoint y: 137, distance: 101.0
click at [86, 78] on button "Guides" at bounding box center [78, 77] width 64 height 26
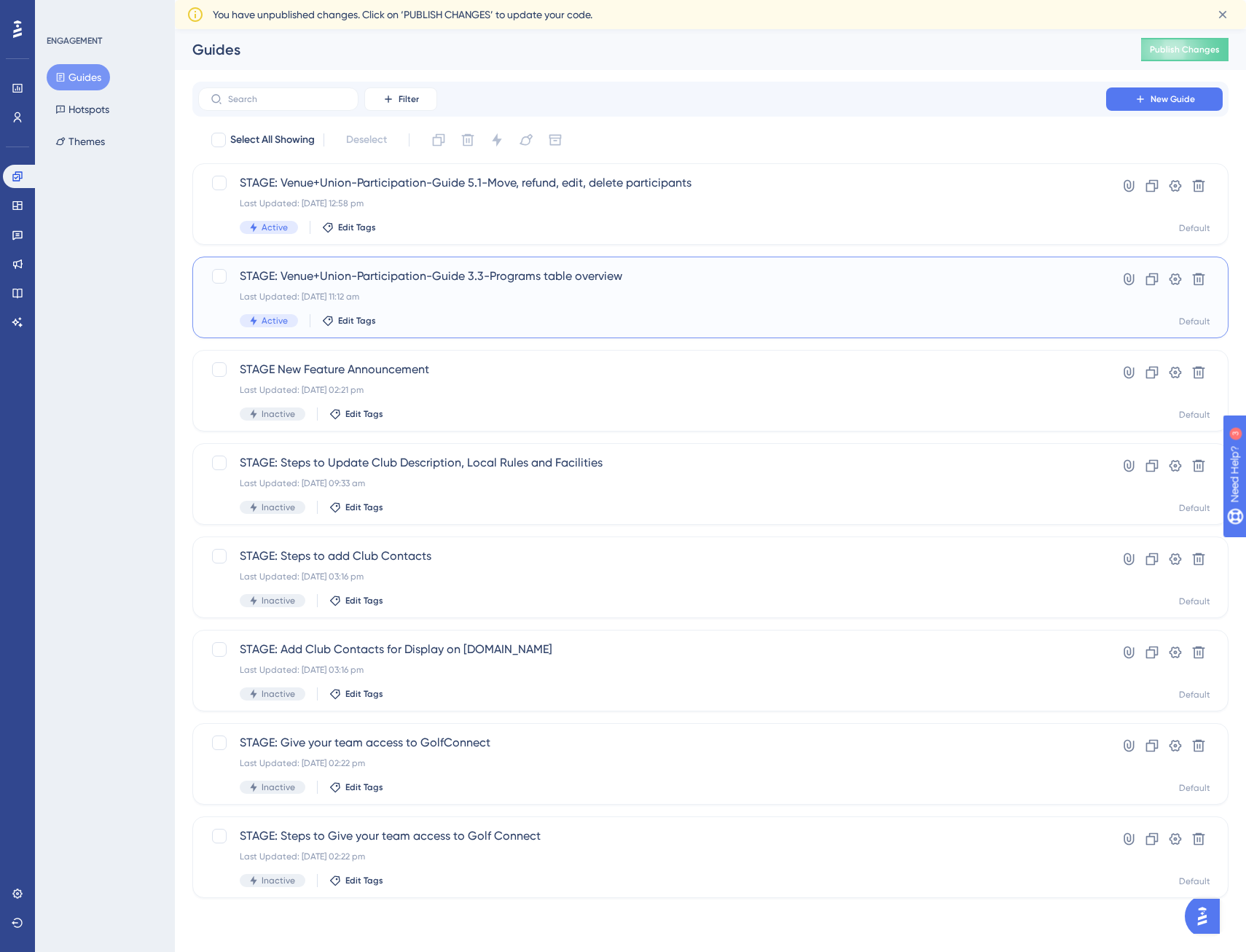
click at [551, 280] on span "STAGE: Venue+Union-Participation-Guide 3.3-Programs table overview" at bounding box center [652, 276] width 825 height 18
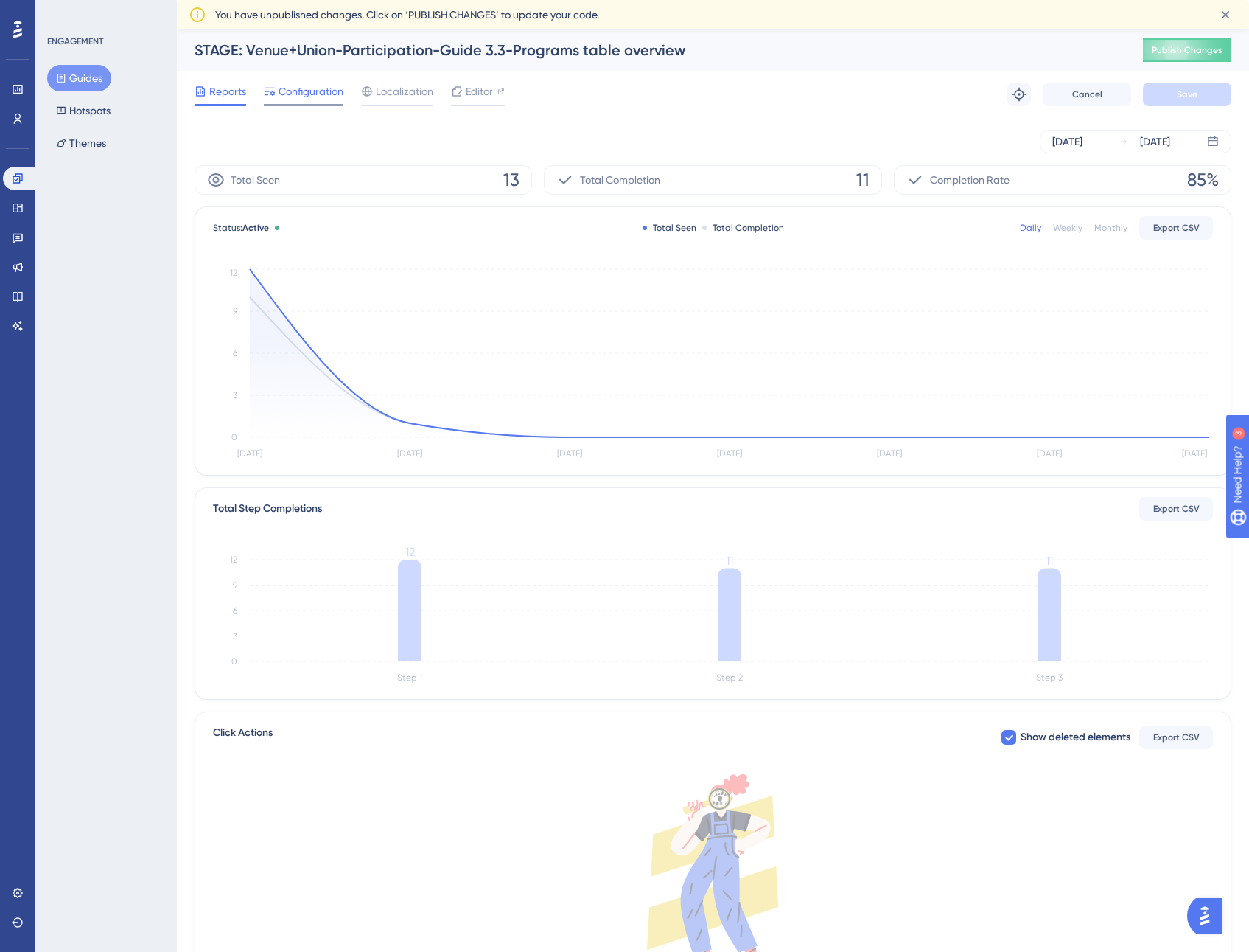
click at [324, 92] on span "Configuration" at bounding box center [311, 91] width 65 height 18
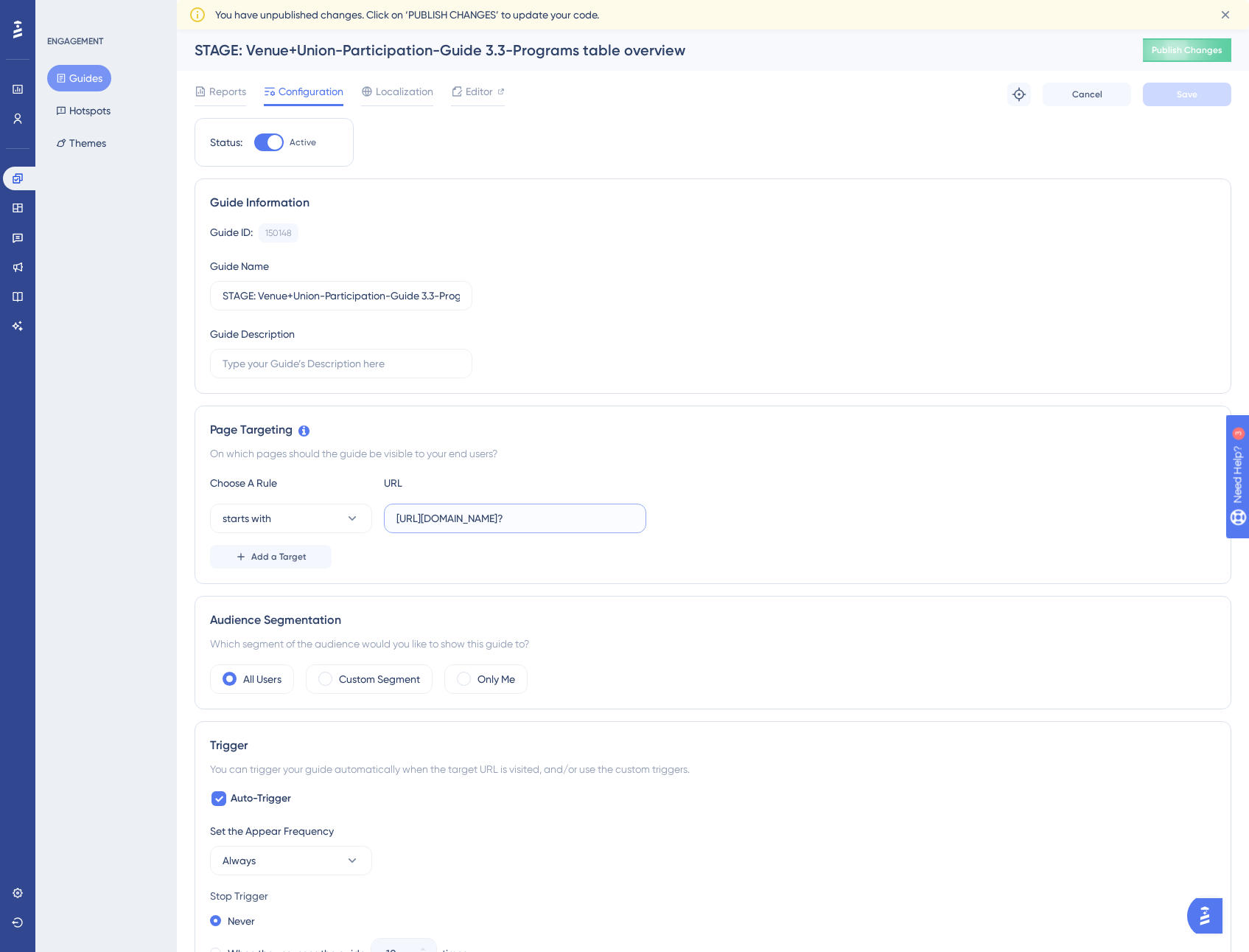
click at [501, 524] on input "[URL][DOMAIN_NAME]?" at bounding box center [515, 518] width 238 height 16
drag, startPoint x: 396, startPoint y: 518, endPoint x: 546, endPoint y: 511, distance: 150.2
click at [546, 511] on label "[URL][DOMAIN_NAME]?" at bounding box center [515, 518] width 262 height 30
click at [546, 511] on input "[URL][DOMAIN_NAME]?" at bounding box center [515, 518] width 238 height 16
click at [490, 519] on input "[URL][DOMAIN_NAME]?" at bounding box center [515, 518] width 238 height 16
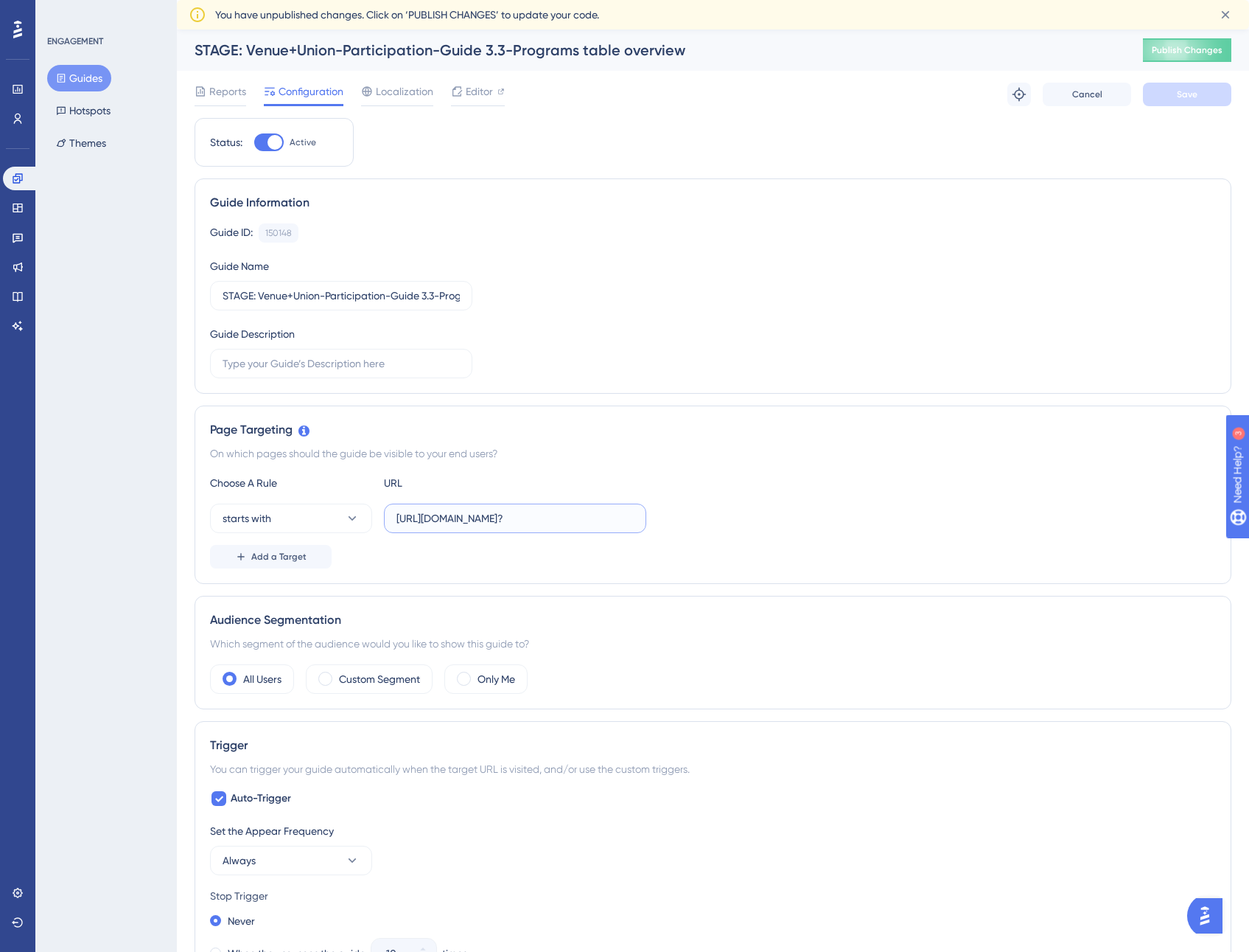
scroll to position [0, 83]
drag, startPoint x: 397, startPoint y: 522, endPoint x: 709, endPoint y: 524, distance: 312.0
click at [709, 524] on div "starts with [URL][DOMAIN_NAME]?" at bounding box center [713, 518] width 1006 height 30
click at [299, 559] on span "Add a Target" at bounding box center [278, 557] width 55 height 12
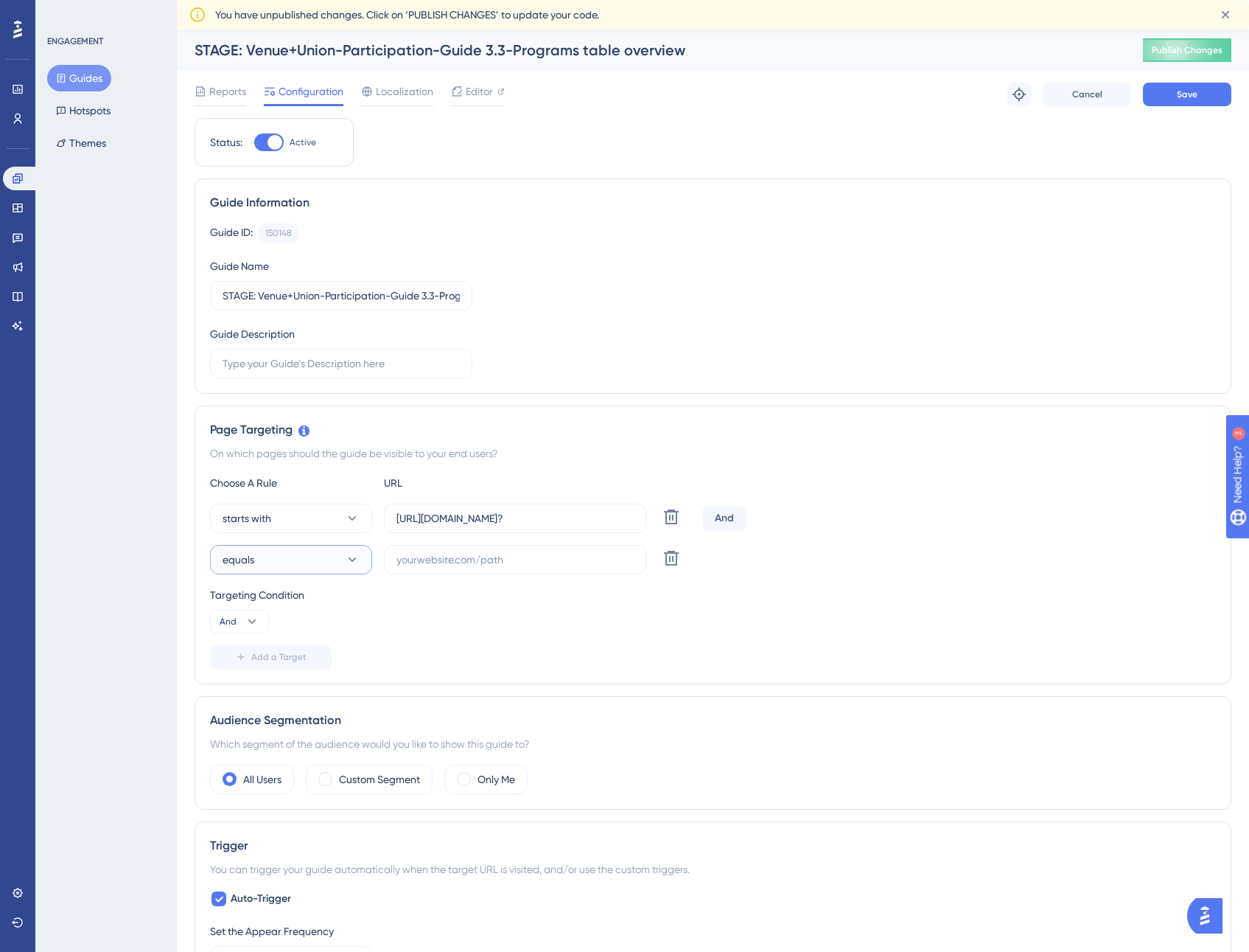
click at [321, 555] on button "equals" at bounding box center [291, 559] width 162 height 30
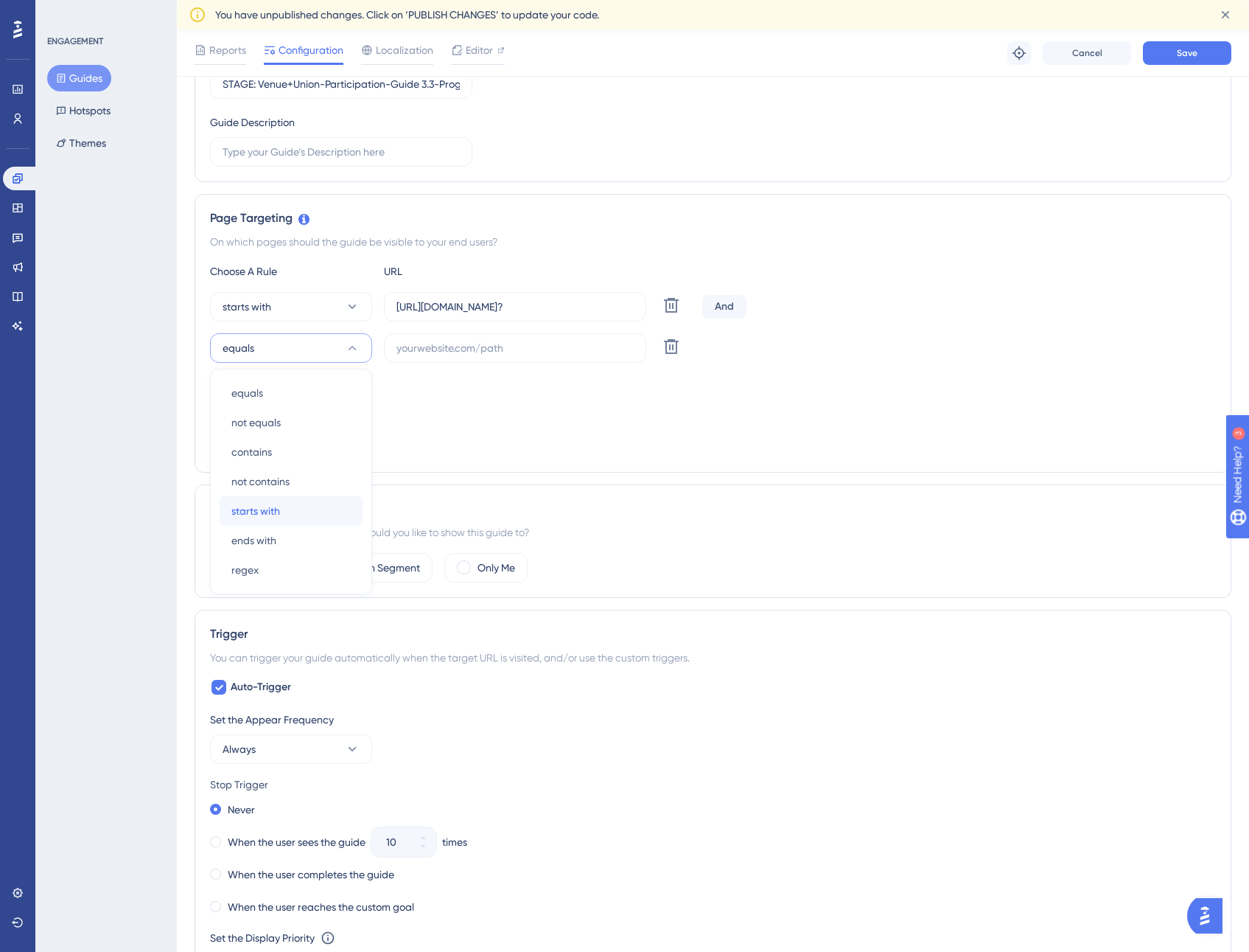
click at [298, 509] on div "starts with starts with" at bounding box center [291, 511] width 119 height 30
click at [442, 350] on input "text" at bounding box center [515, 347] width 238 height 16
paste input "[URL][DOMAIN_NAME]"
type input "[URL][DOMAIN_NAME]"
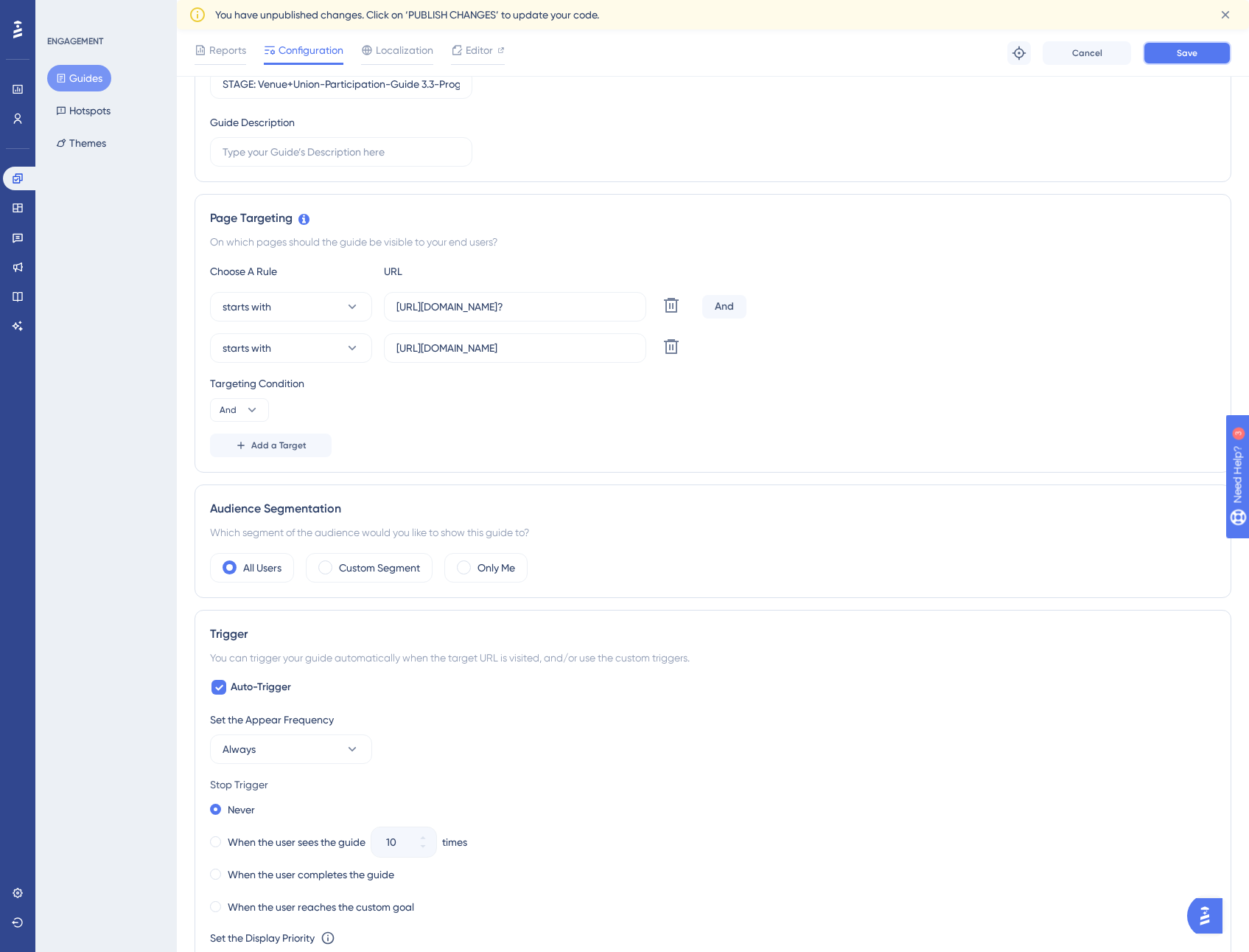
click at [1173, 55] on button "Save" at bounding box center [1188, 53] width 89 height 24
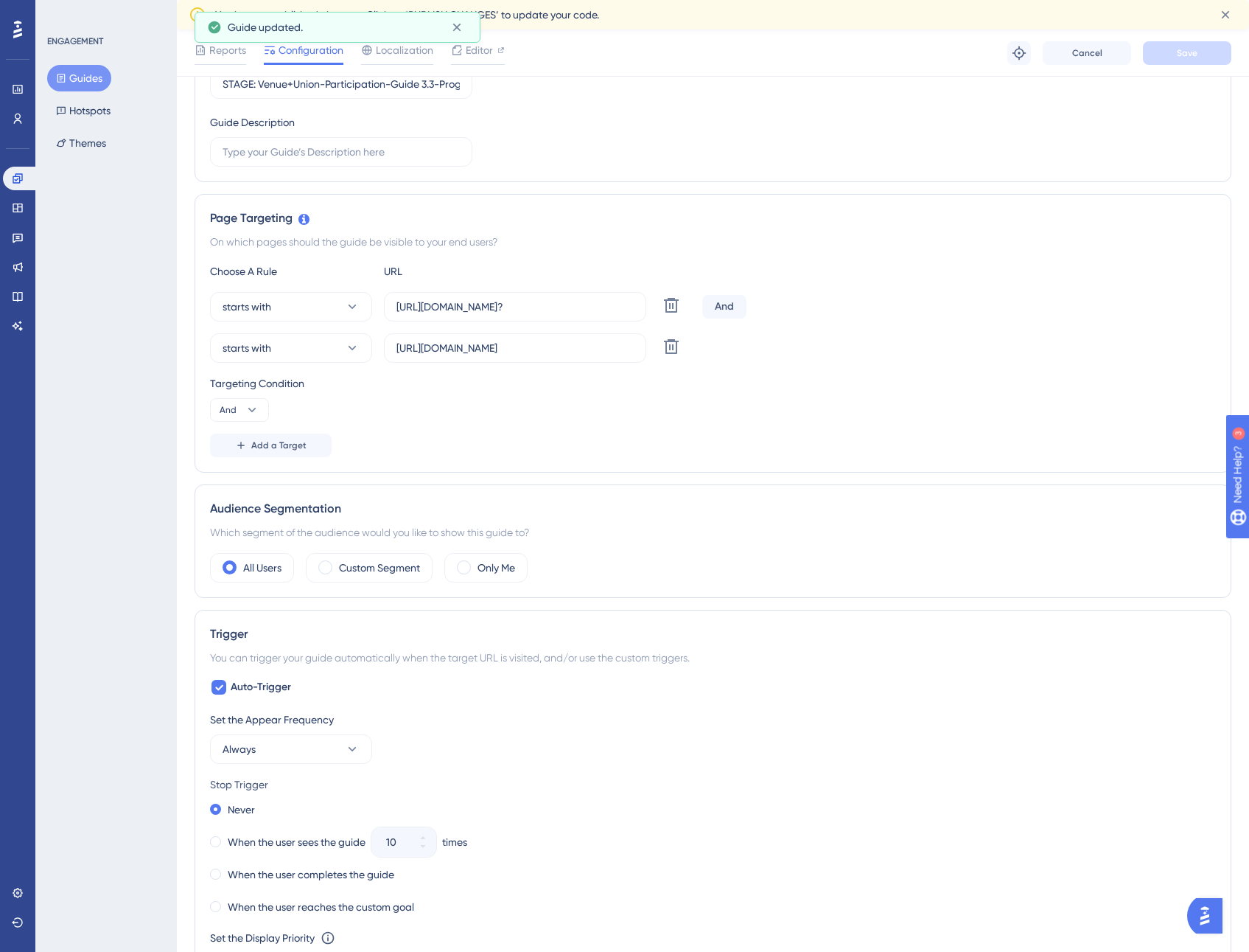
scroll to position [0, 0]
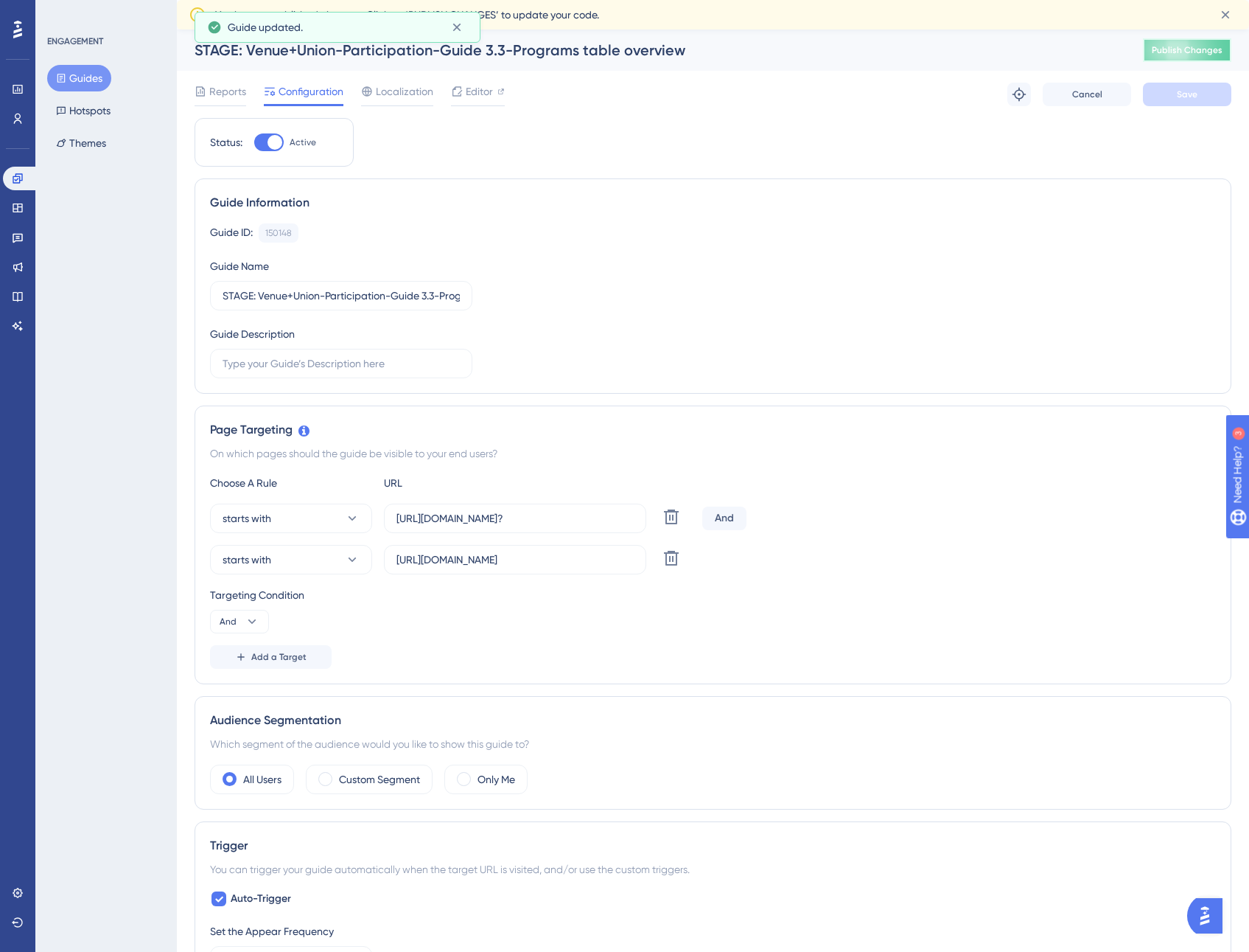
click at [1197, 46] on span "Publish Changes" at bounding box center [1187, 50] width 71 height 12
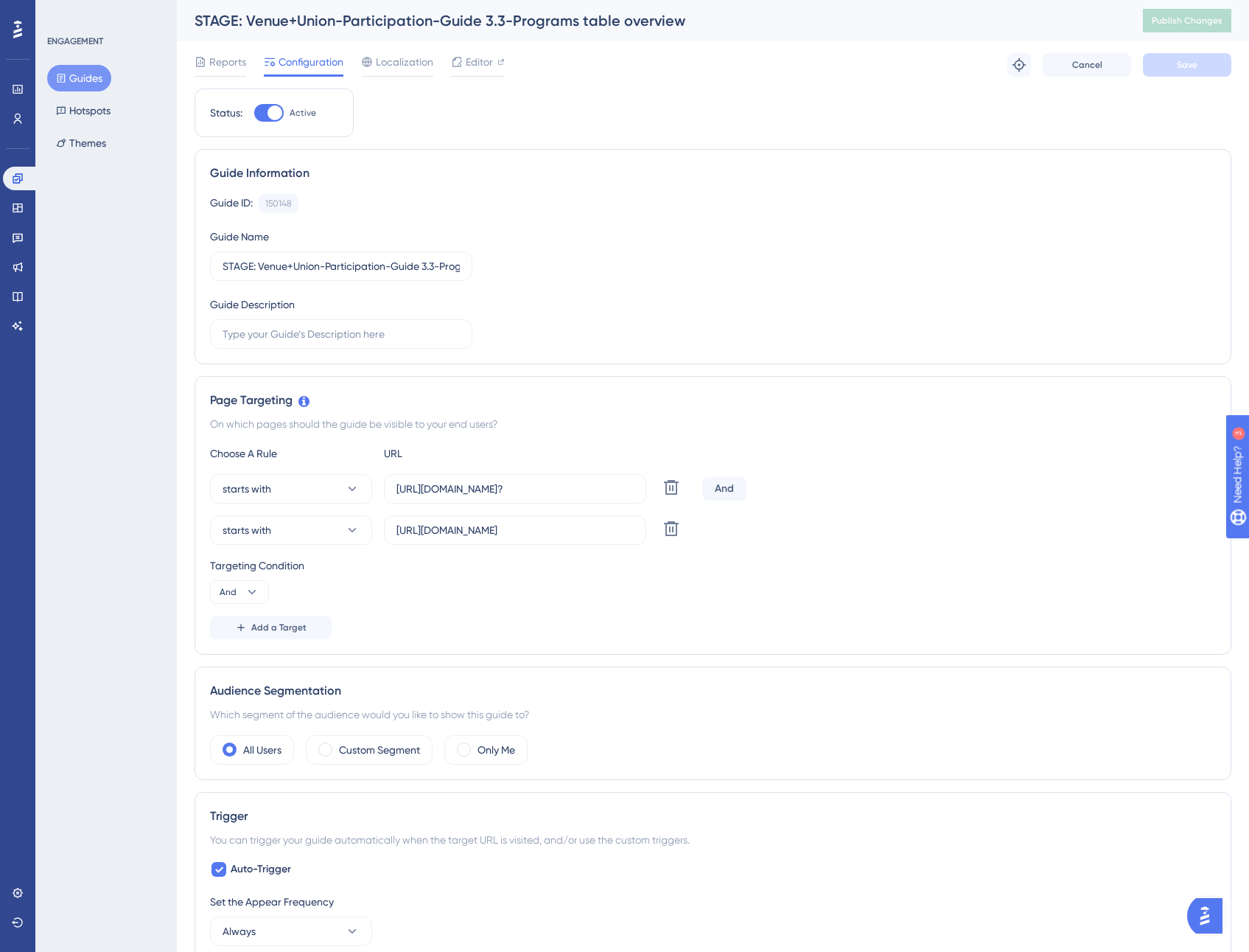
click at [595, 470] on div "Choose A Rule URL starts with [URL][DOMAIN_NAME]? Delete And starts with [URL][…" at bounding box center [713, 542] width 1006 height 195
click at [606, 484] on input "[URL][DOMAIN_NAME]?" at bounding box center [515, 488] width 238 height 16
click at [586, 531] on input "[URL][DOMAIN_NAME]" at bounding box center [515, 530] width 238 height 16
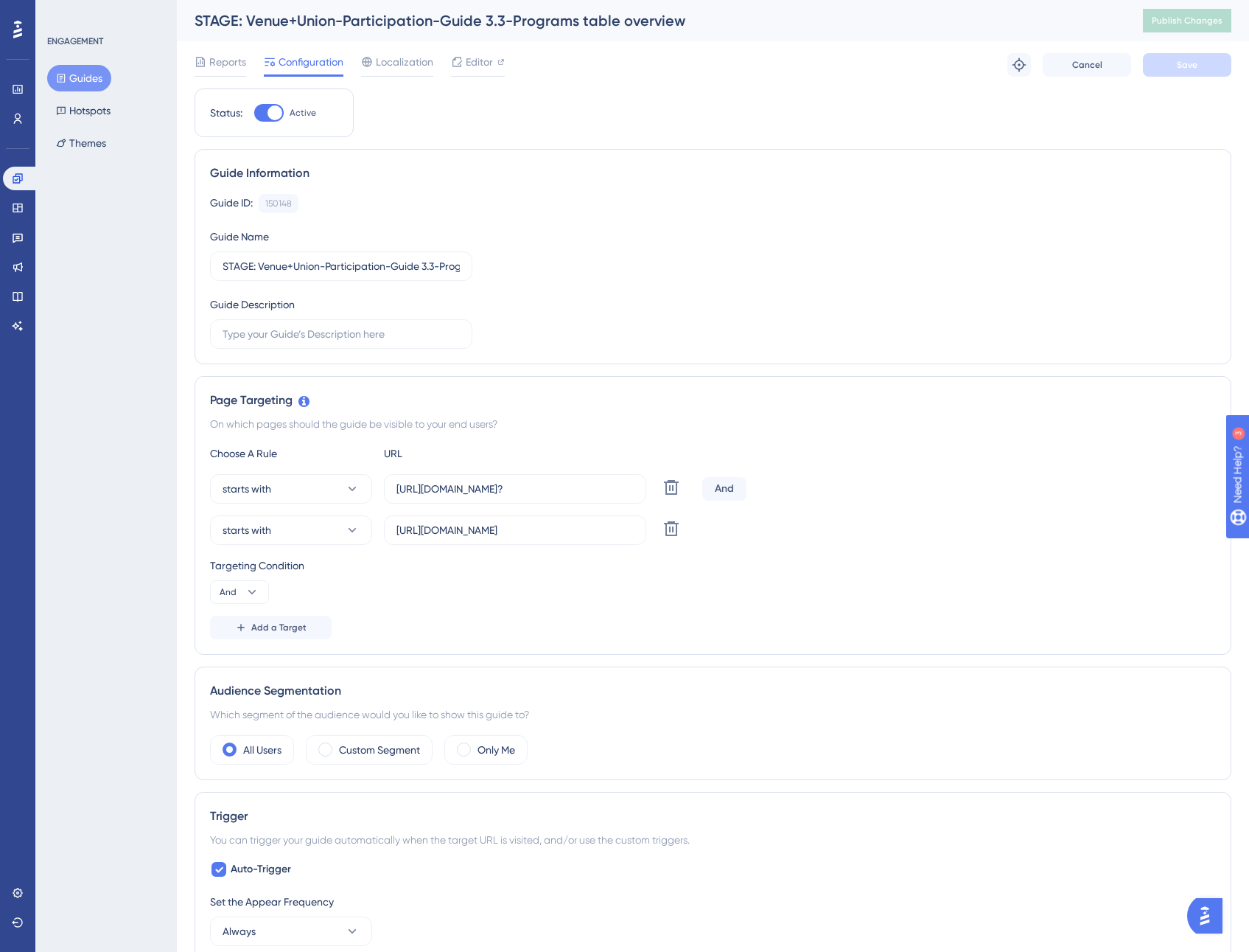
click at [840, 418] on div "On which pages should the guide be visible to your end users?" at bounding box center [713, 423] width 1006 height 18
click at [220, 266] on label "STAGE: Venue+Union-Participation-Guide 3.3-Programs table overview" at bounding box center [341, 266] width 262 height 30
click at [222, 266] on input "STAGE: Venue+Union-Participation-Guide 3.3-Programs table overview" at bounding box center [341, 266] width 238 height 16
type input "PROD + STAGE: Venue+Union-Participation-Guide 3.3-Programs table overview"
click at [536, 288] on div "Guide ID: 150148 Copy Guide Name PROD + STAGE: Venue+Union-Participation-Guide …" at bounding box center [713, 272] width 1006 height 155
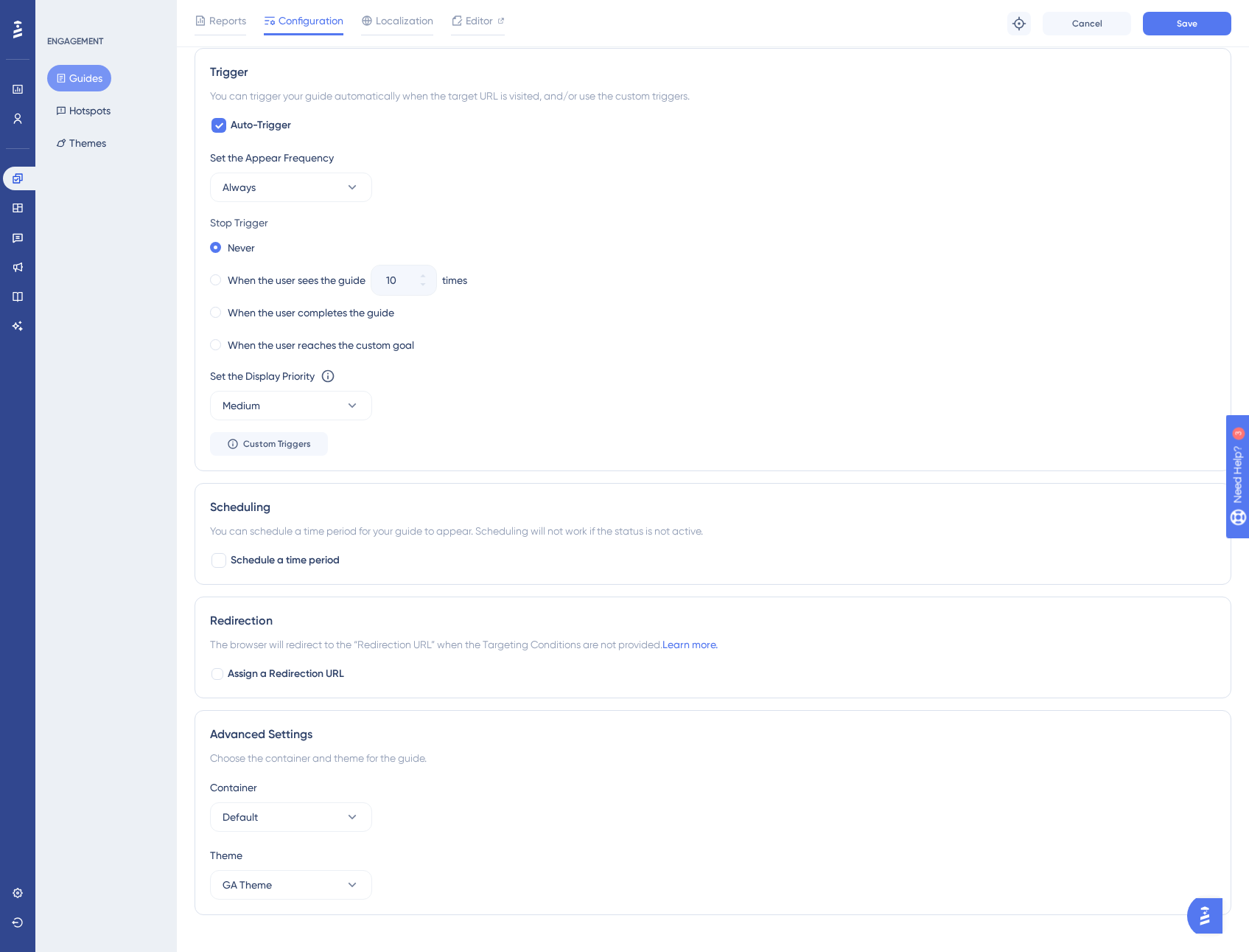
scroll to position [771, 0]
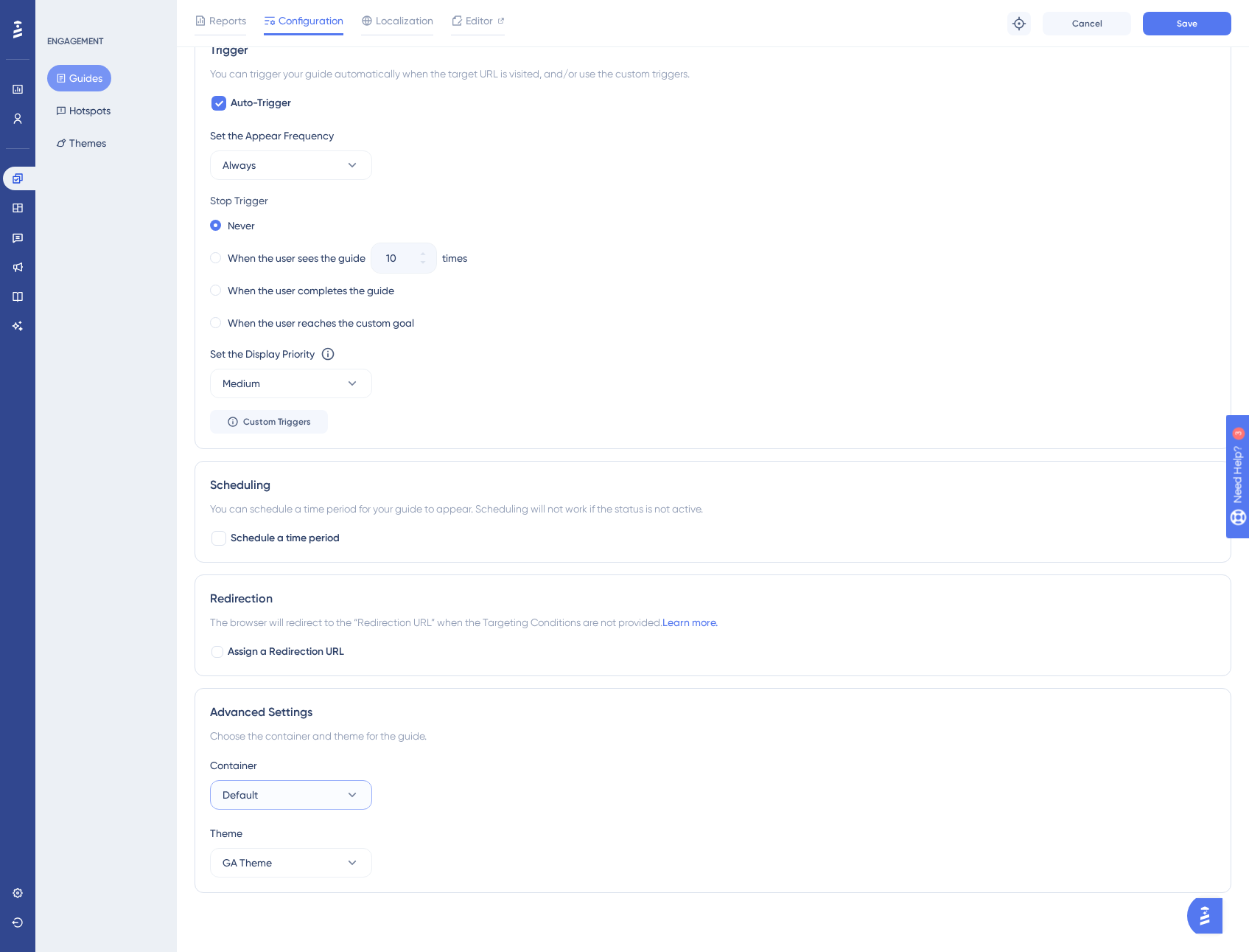
click at [355, 799] on icon at bounding box center [352, 794] width 14 height 14
click at [1176, 26] on button "Save" at bounding box center [1188, 24] width 89 height 24
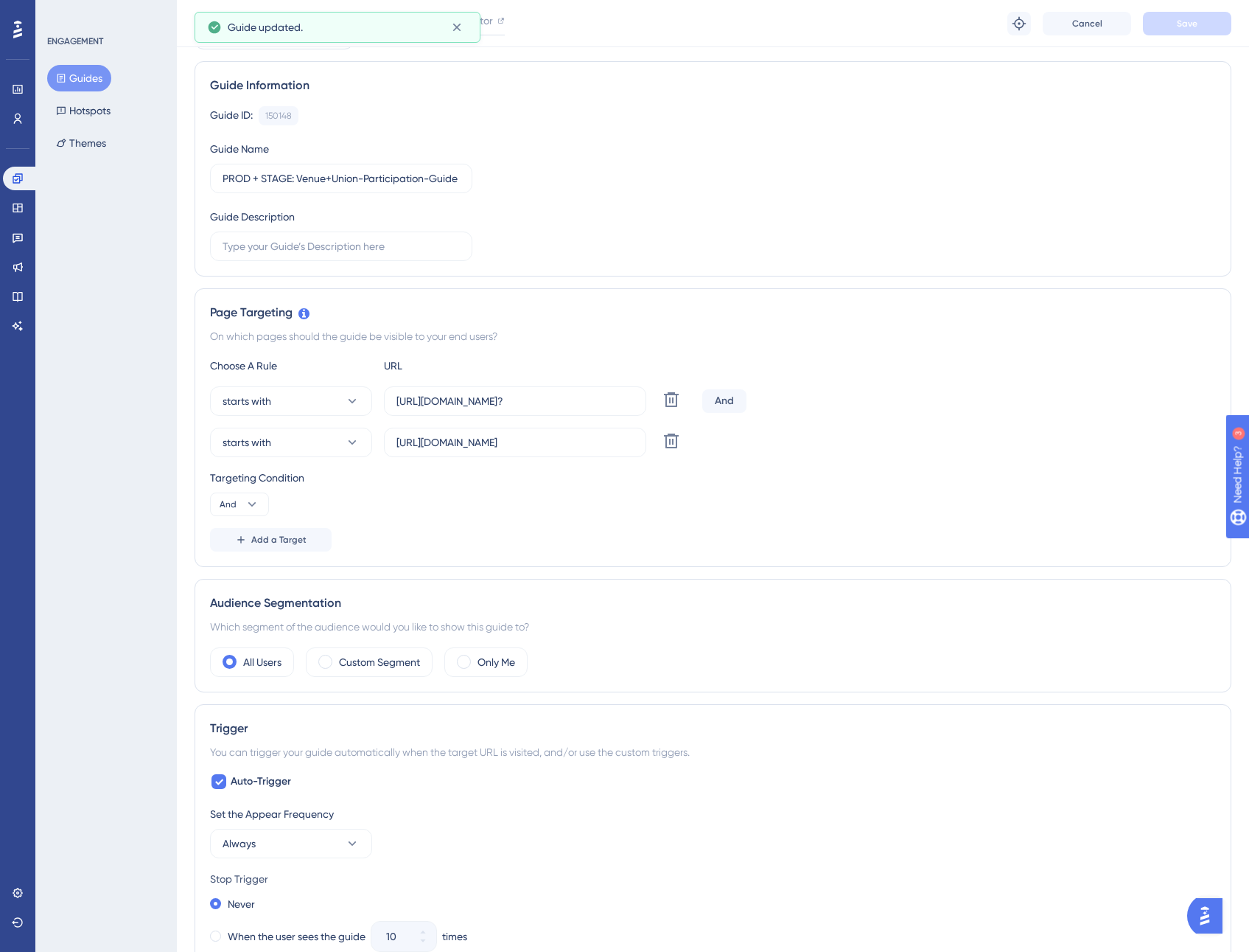
scroll to position [0, 0]
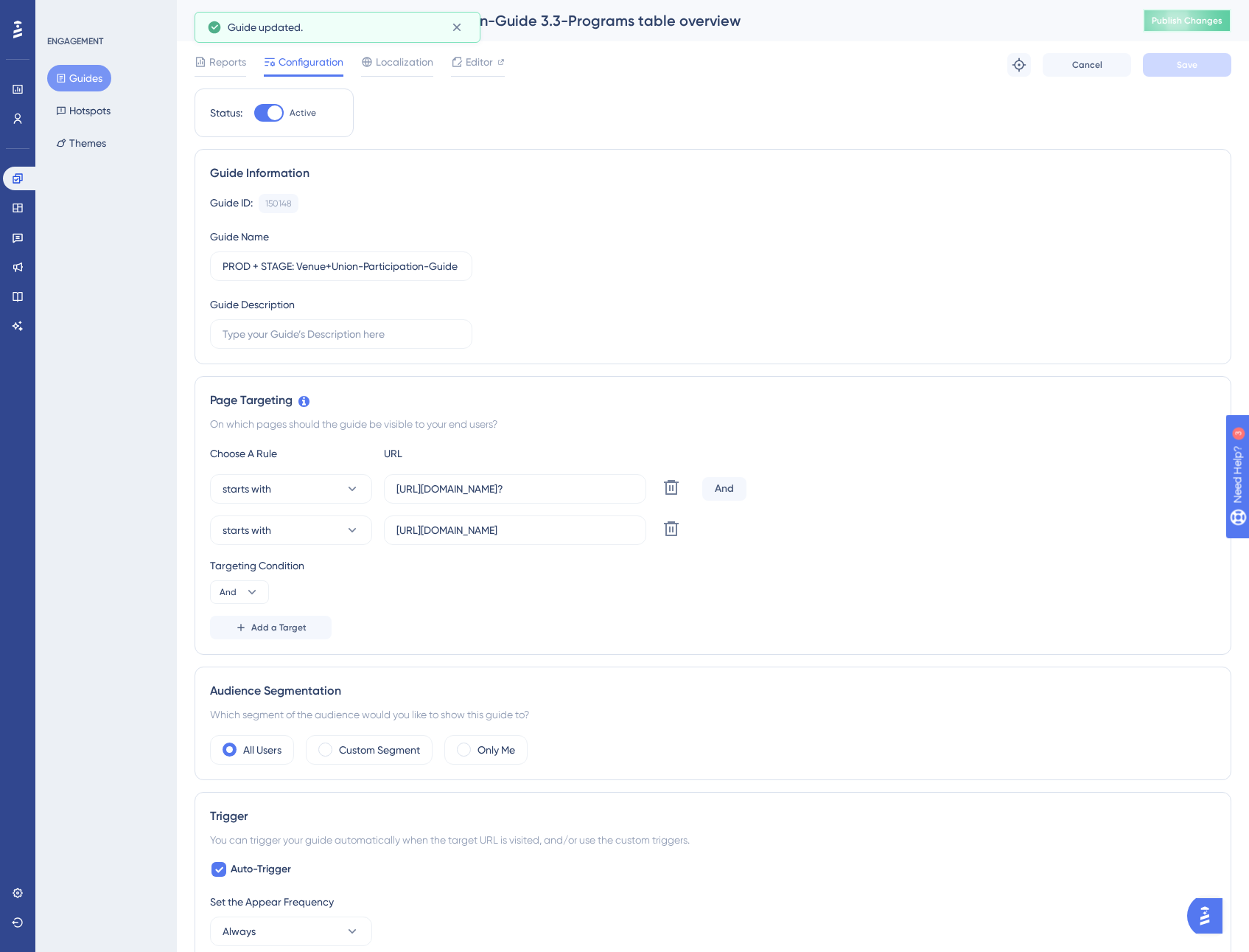
click at [1217, 23] on span "Publish Changes" at bounding box center [1187, 20] width 71 height 12
click at [99, 113] on button "Hotspots" at bounding box center [83, 110] width 72 height 26
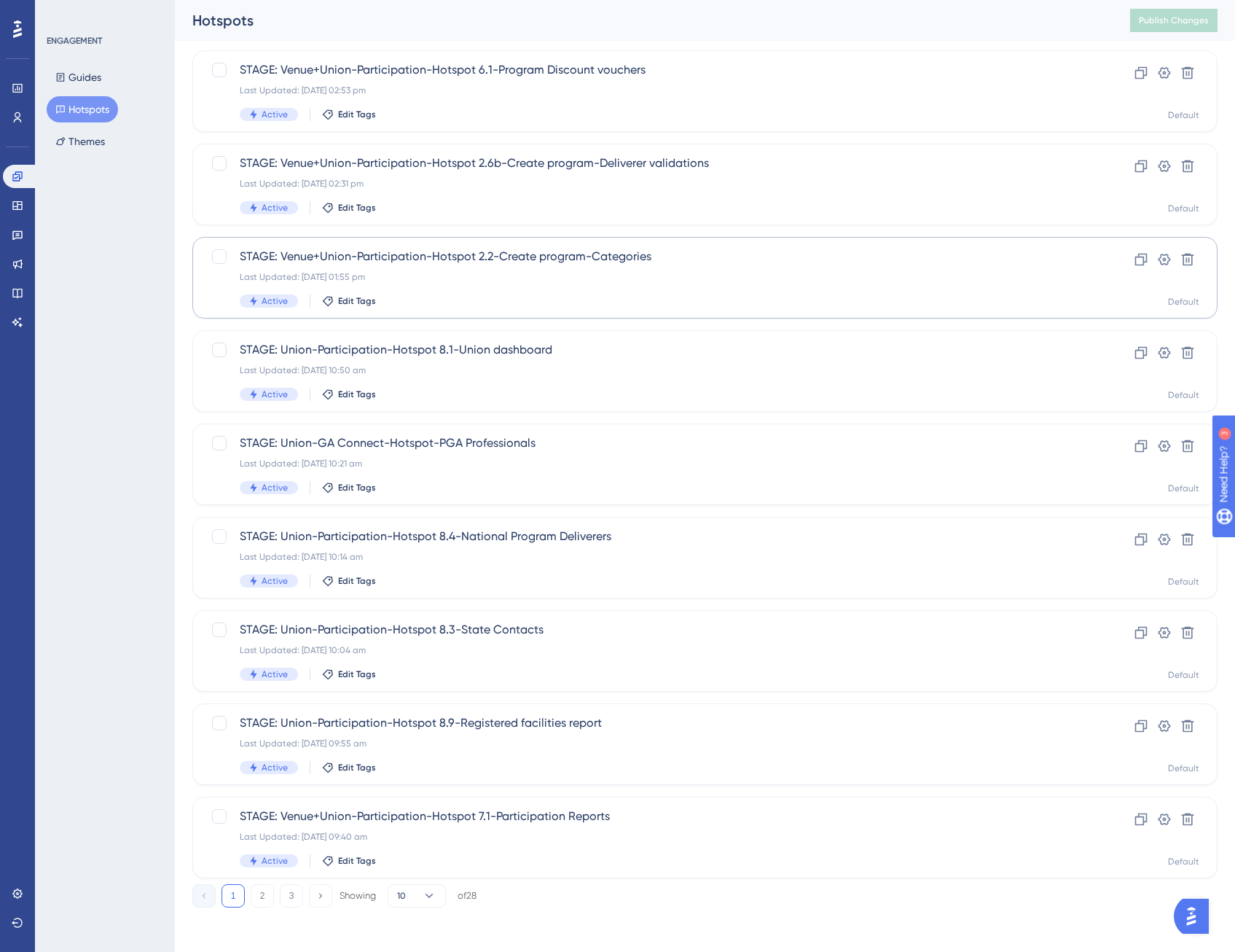
scroll to position [179, 0]
click at [262, 895] on button "2" at bounding box center [263, 893] width 24 height 24
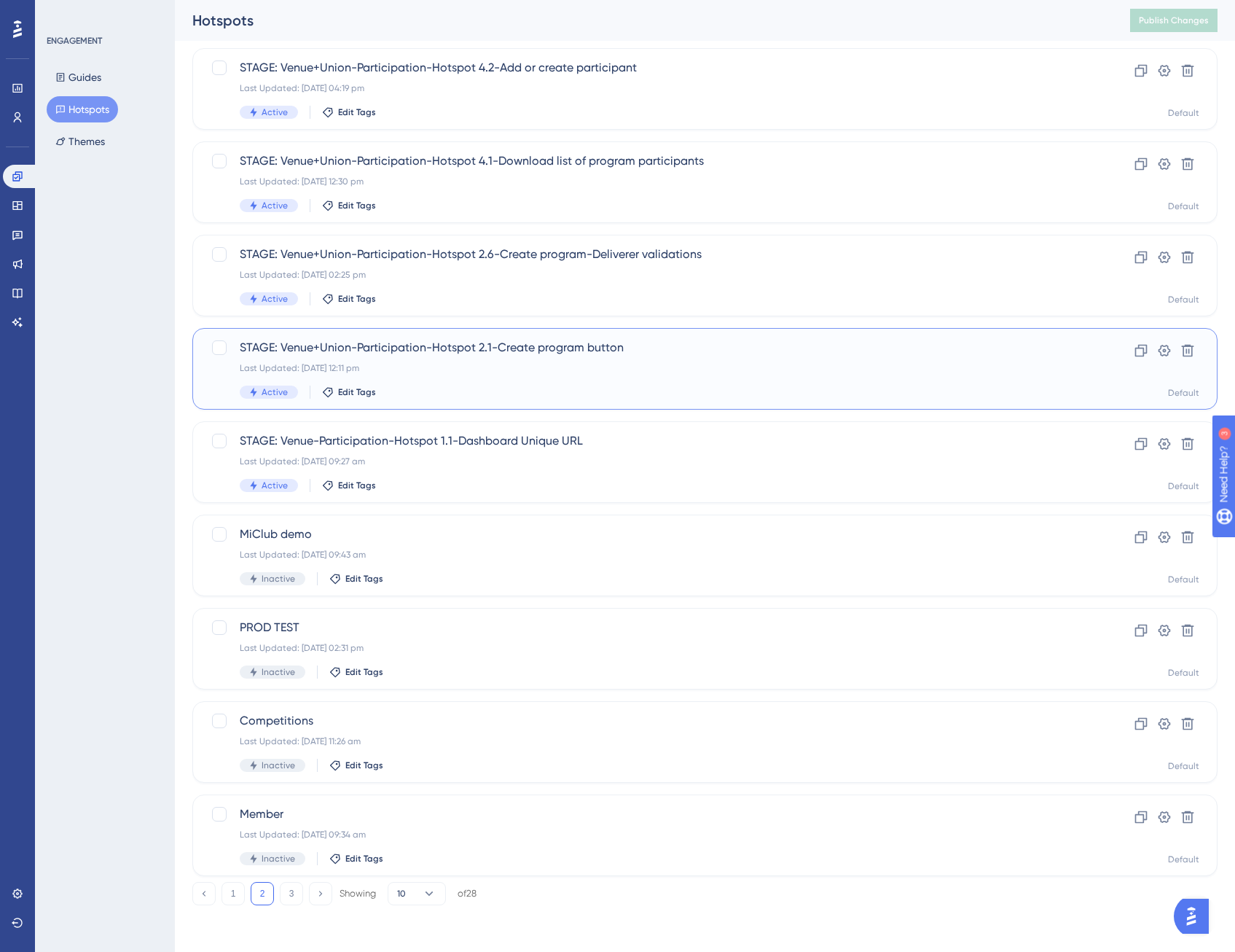
click at [442, 363] on div "Last Updated: [DATE] 12:11 pm" at bounding box center [647, 368] width 814 height 12
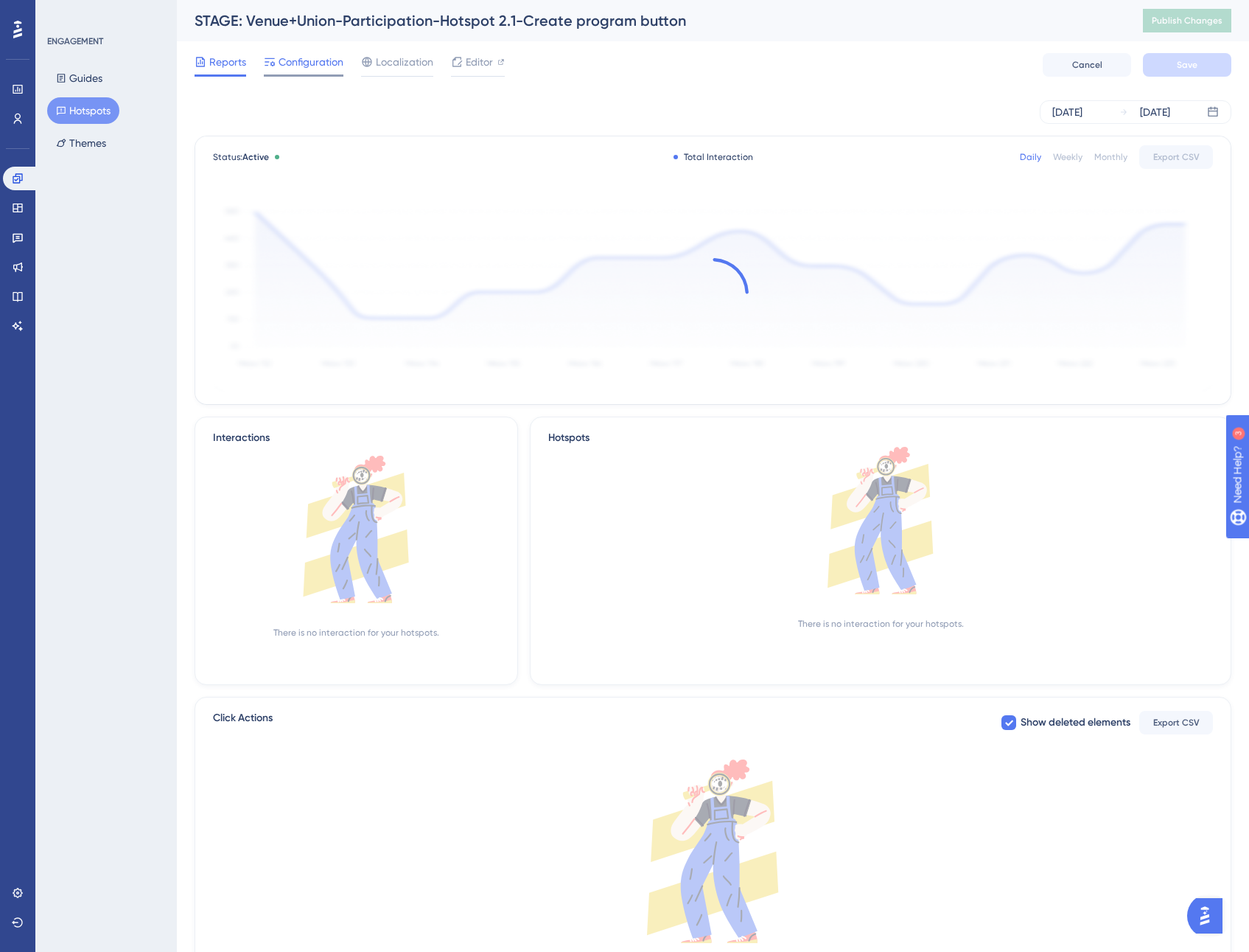
click at [318, 66] on span "Configuration" at bounding box center [311, 61] width 65 height 18
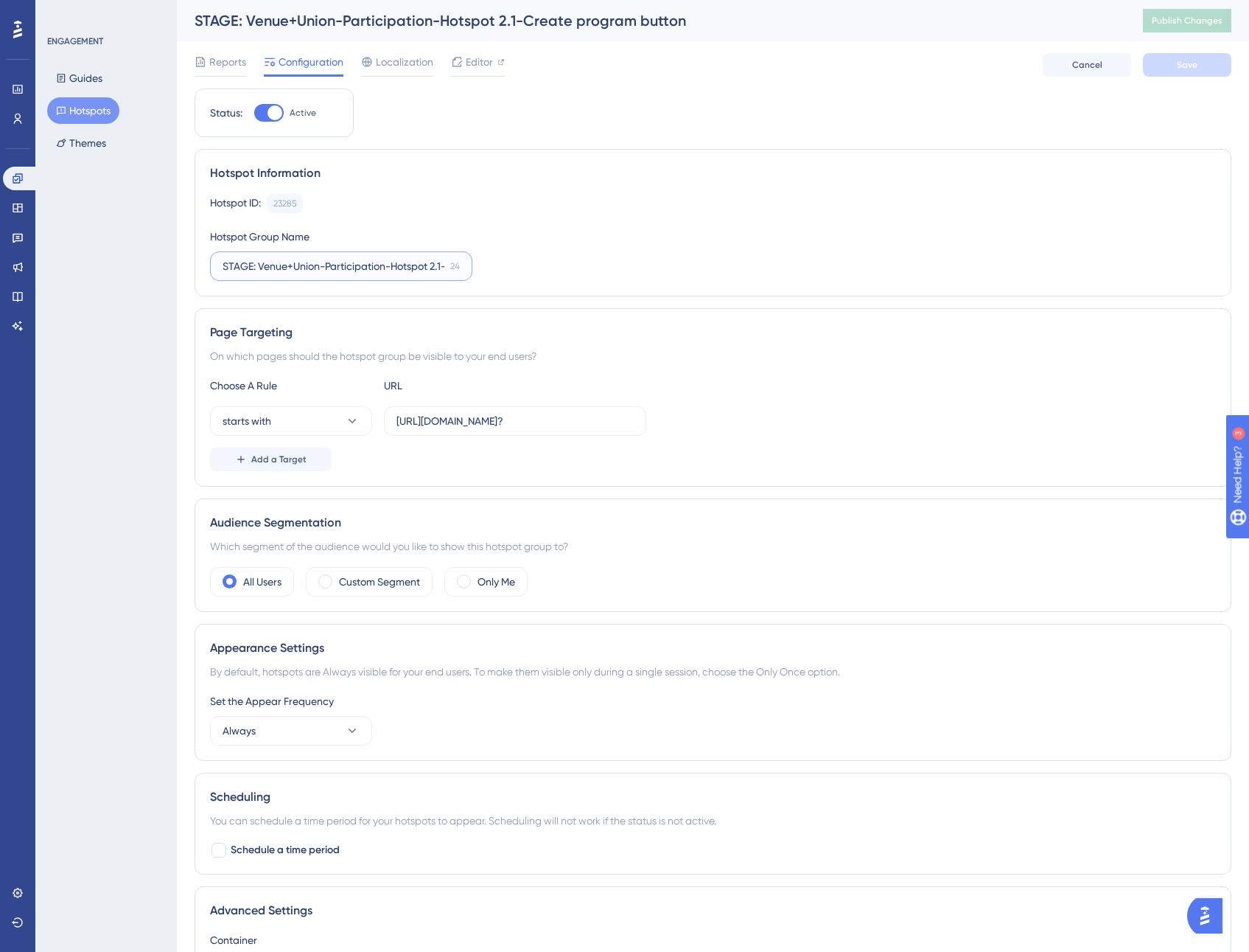
click at [226, 268] on input "STAGE: Venue+Union-Participation-Hotspot 2.1-Create program button" at bounding box center [333, 266] width 222 height 16
click at [223, 268] on input "STAGE: Venue+Union-Participation-Hotspot 2.1-Create program button" at bounding box center [333, 266] width 222 height 16
type input "PROD + STAGE: Venue+Union-Participation-Hotspot 2.1-Create program button"
click at [528, 315] on div "Page Targeting On which pages should the hotspot group be visible to your end u…" at bounding box center [713, 397] width 1037 height 178
click at [287, 462] on span "Add a Target" at bounding box center [278, 459] width 55 height 12
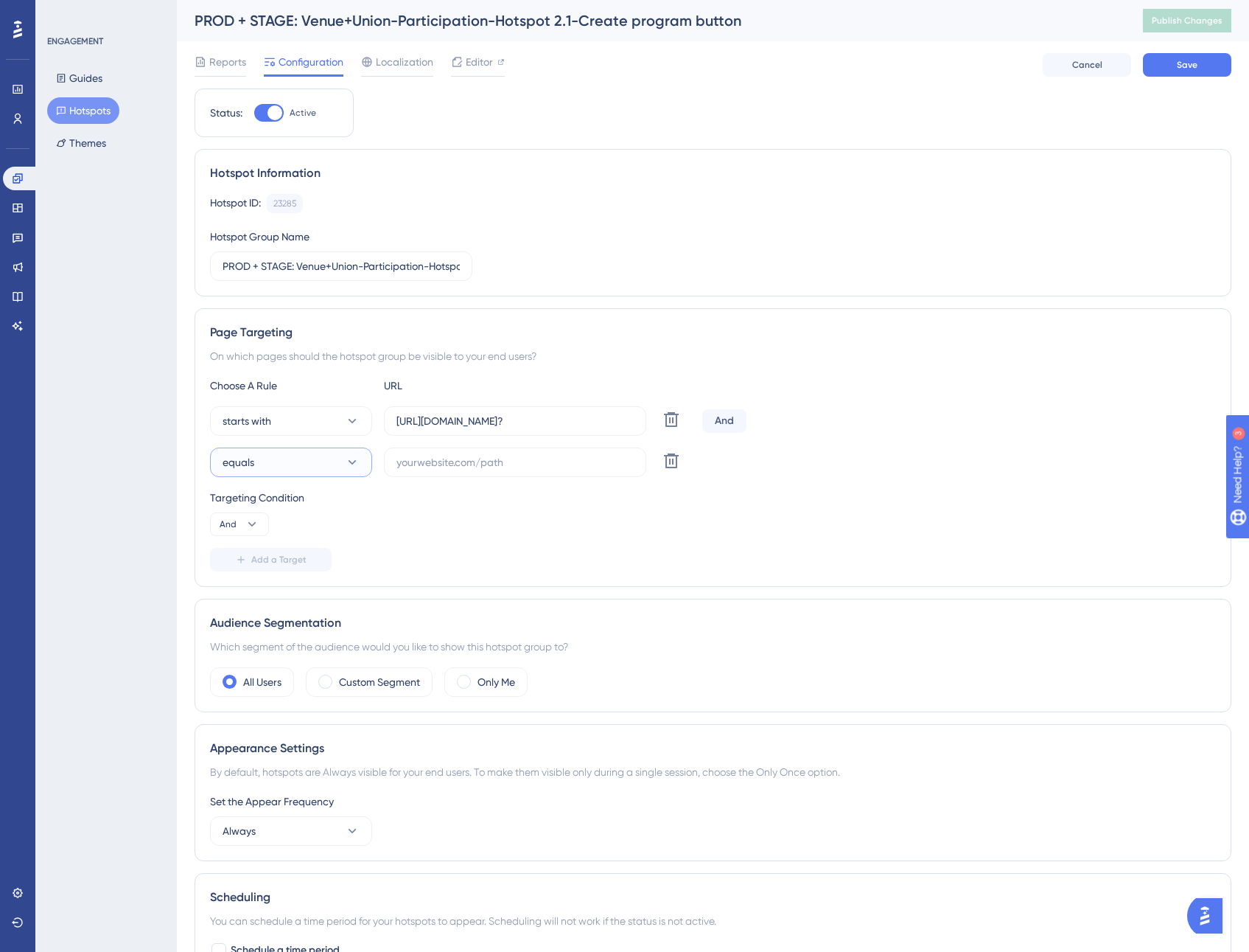
click at [341, 462] on button "equals" at bounding box center [291, 462] width 162 height 30
click at [294, 622] on div "starts with starts with" at bounding box center [291, 625] width 119 height 30
click at [492, 425] on input "[URL][DOMAIN_NAME]?" at bounding box center [515, 421] width 238 height 16
click at [444, 465] on input "text" at bounding box center [515, 462] width 238 height 16
paste input "[URL][DOMAIN_NAME]?"
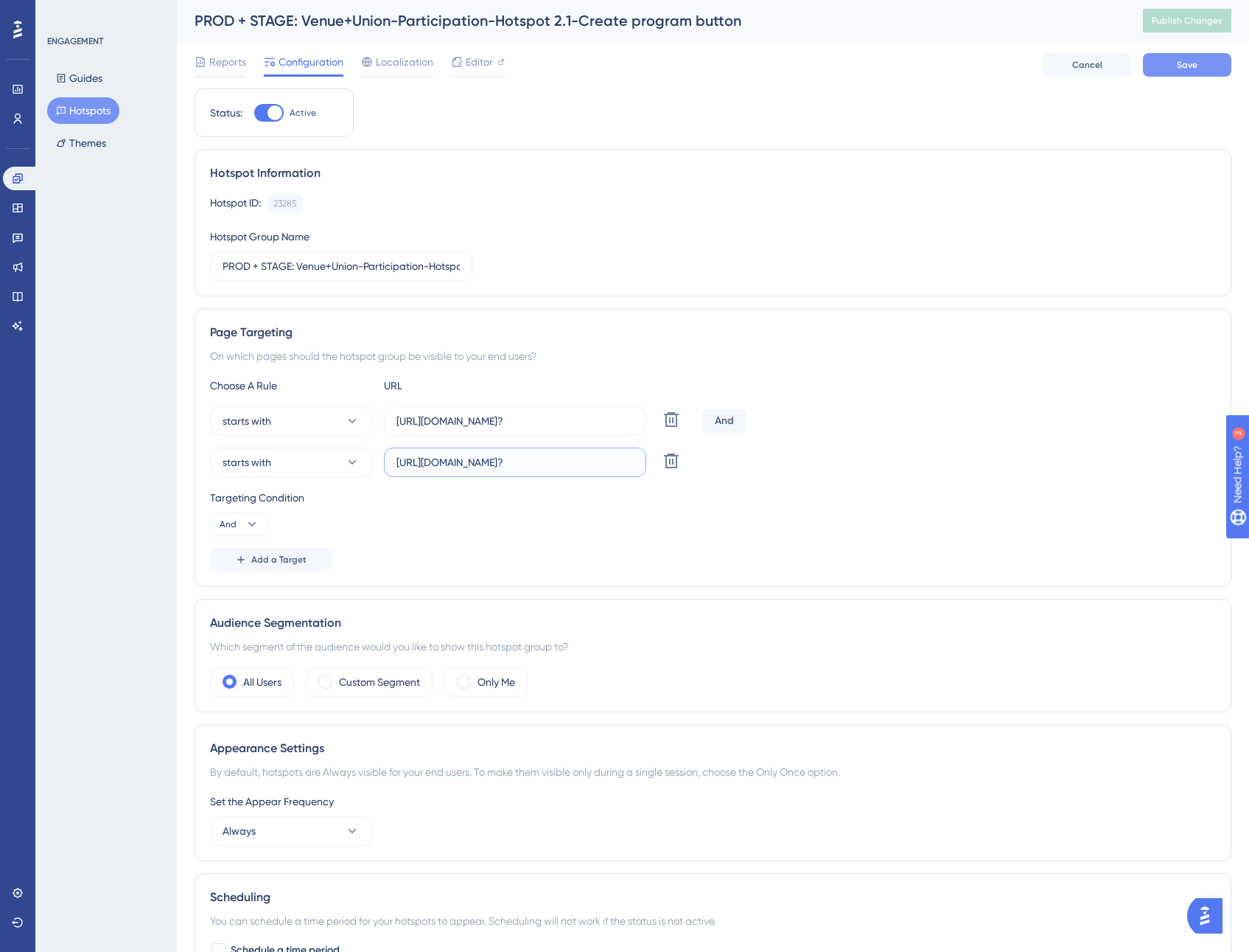
type input "[URL][DOMAIN_NAME]?"
click at [1182, 66] on span "Save" at bounding box center [1187, 65] width 20 height 12
click at [1198, 14] on span "Publish Changes" at bounding box center [1187, 20] width 71 height 12
click at [630, 557] on div "Add a Target" at bounding box center [713, 559] width 1006 height 24
click at [578, 462] on input "[URL][DOMAIN_NAME]?" at bounding box center [515, 462] width 238 height 16
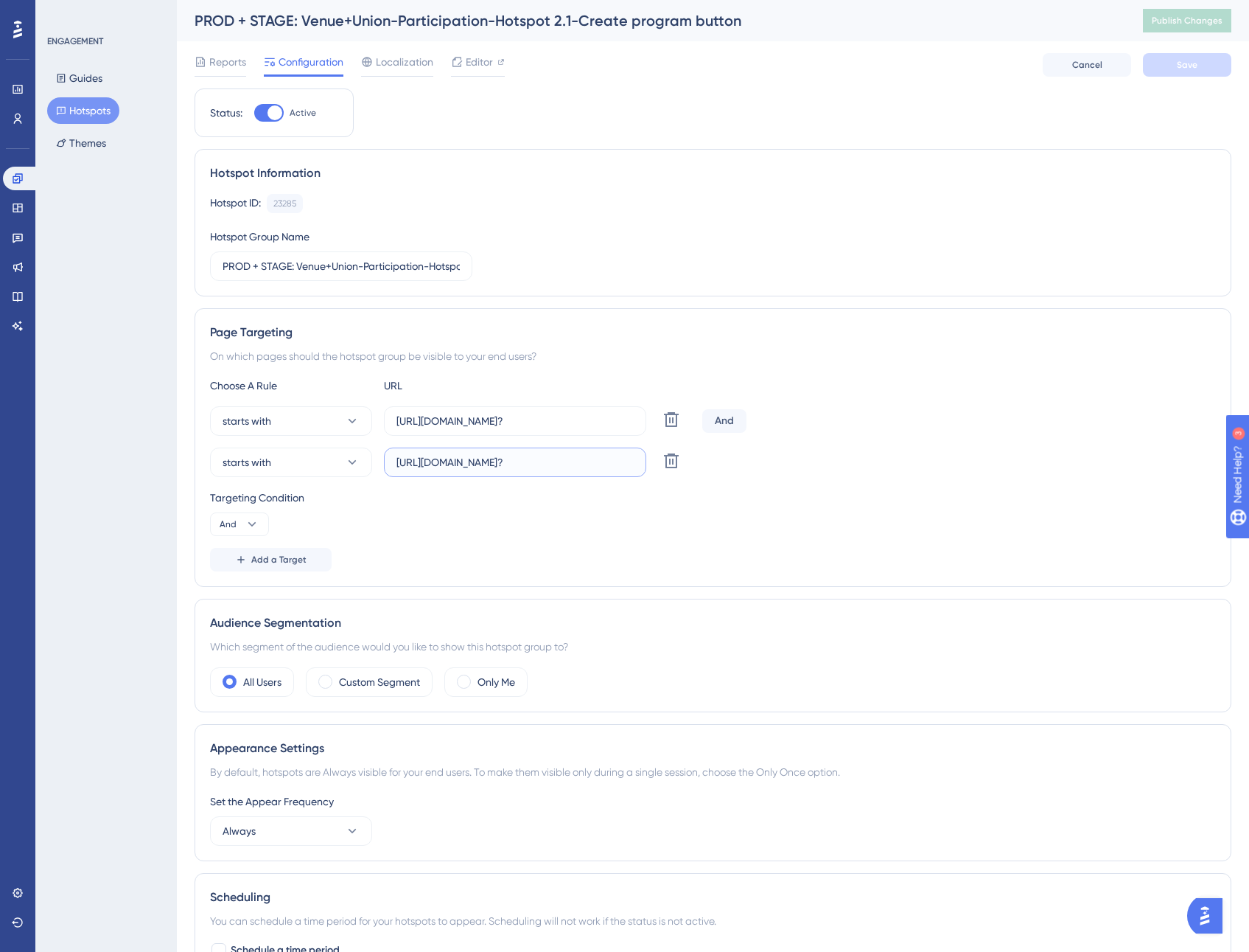
scroll to position [0, 89]
click at [600, 424] on input "[URL][DOMAIN_NAME]?" at bounding box center [515, 421] width 238 height 16
click at [902, 129] on div "Status: Active Hotspot Information Hotspot ID: 23285 Copy Hotspot Group Name PR…" at bounding box center [713, 634] width 1037 height 1091
click at [355, 466] on icon at bounding box center [352, 462] width 14 height 14
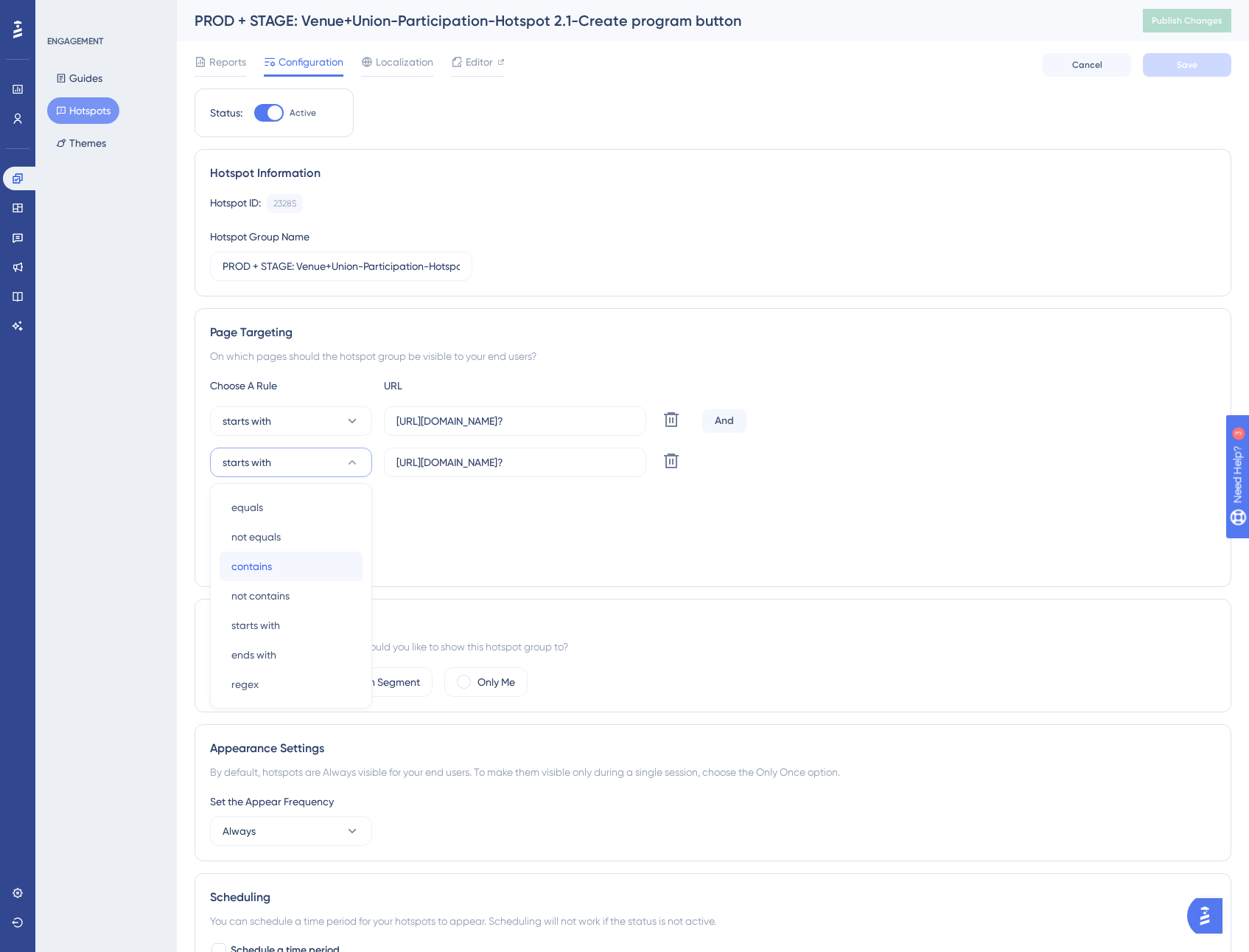
click at [289, 570] on div "contains contains" at bounding box center [291, 566] width 119 height 30
click at [1160, 67] on button "Save" at bounding box center [1188, 65] width 89 height 24
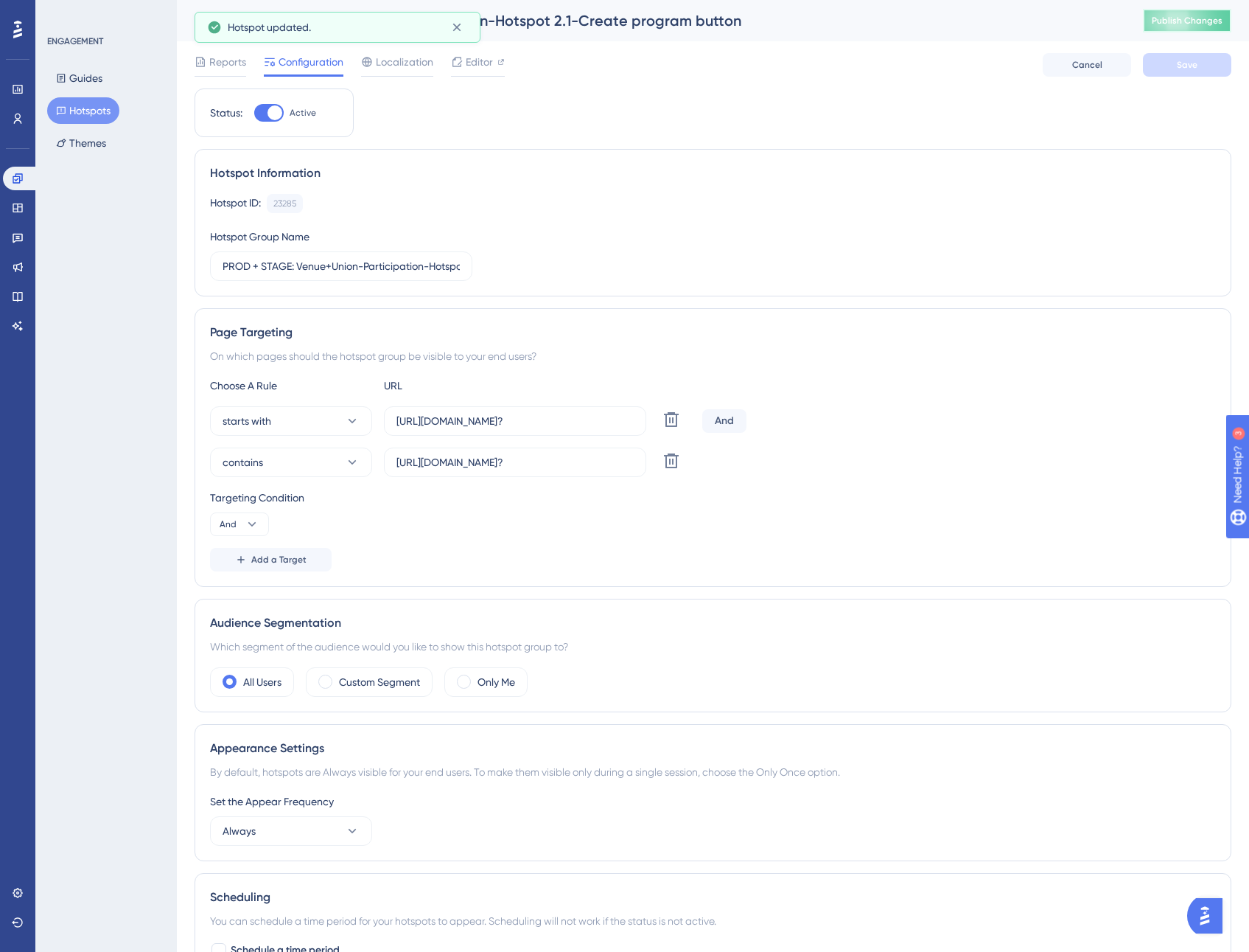
click at [1212, 25] on span "Publish Changes" at bounding box center [1187, 20] width 71 height 12
click at [316, 461] on button "contains" at bounding box center [291, 462] width 162 height 30
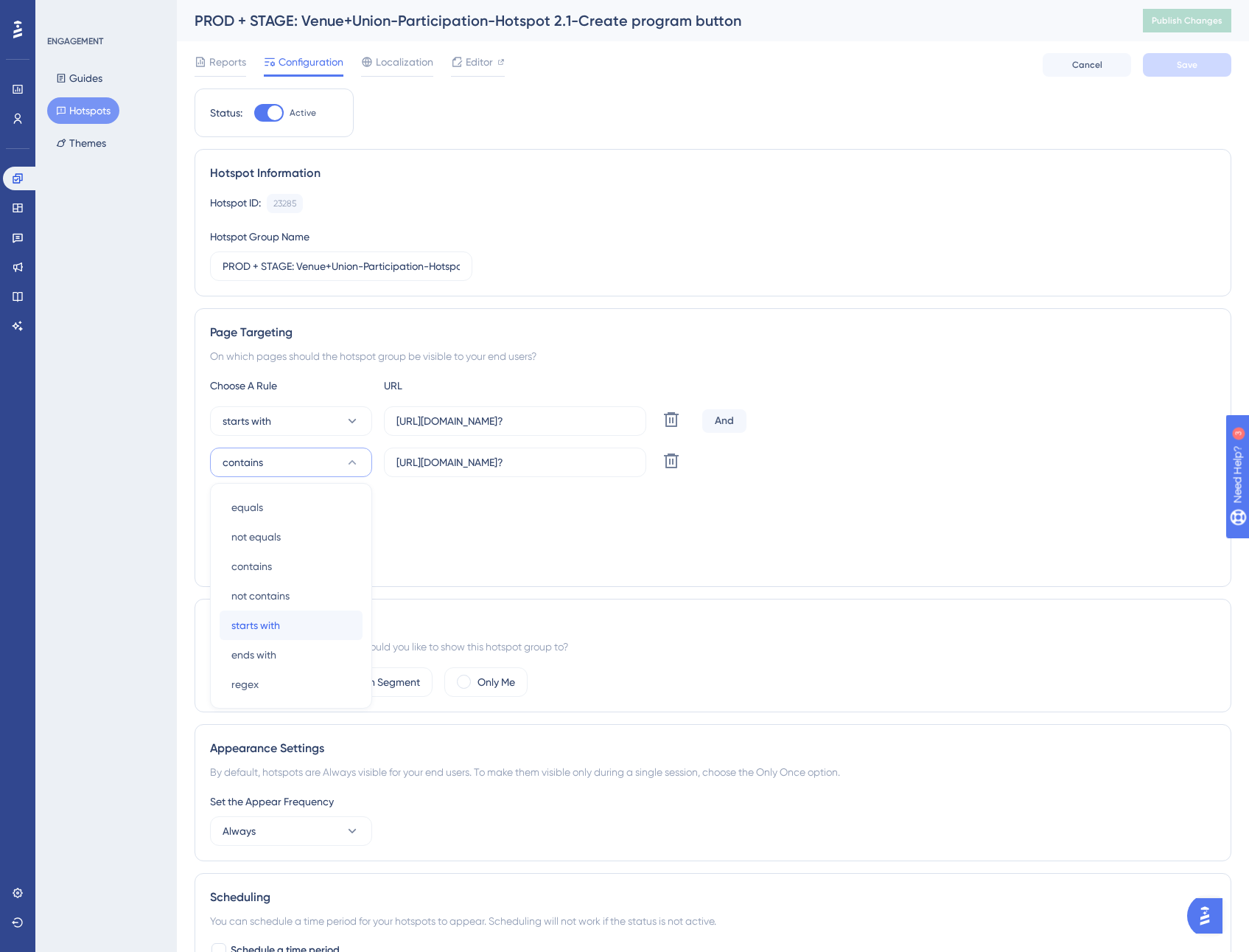
click at [277, 623] on span "starts with" at bounding box center [255, 625] width 49 height 18
click at [1211, 73] on button "Save" at bounding box center [1188, 65] width 89 height 24
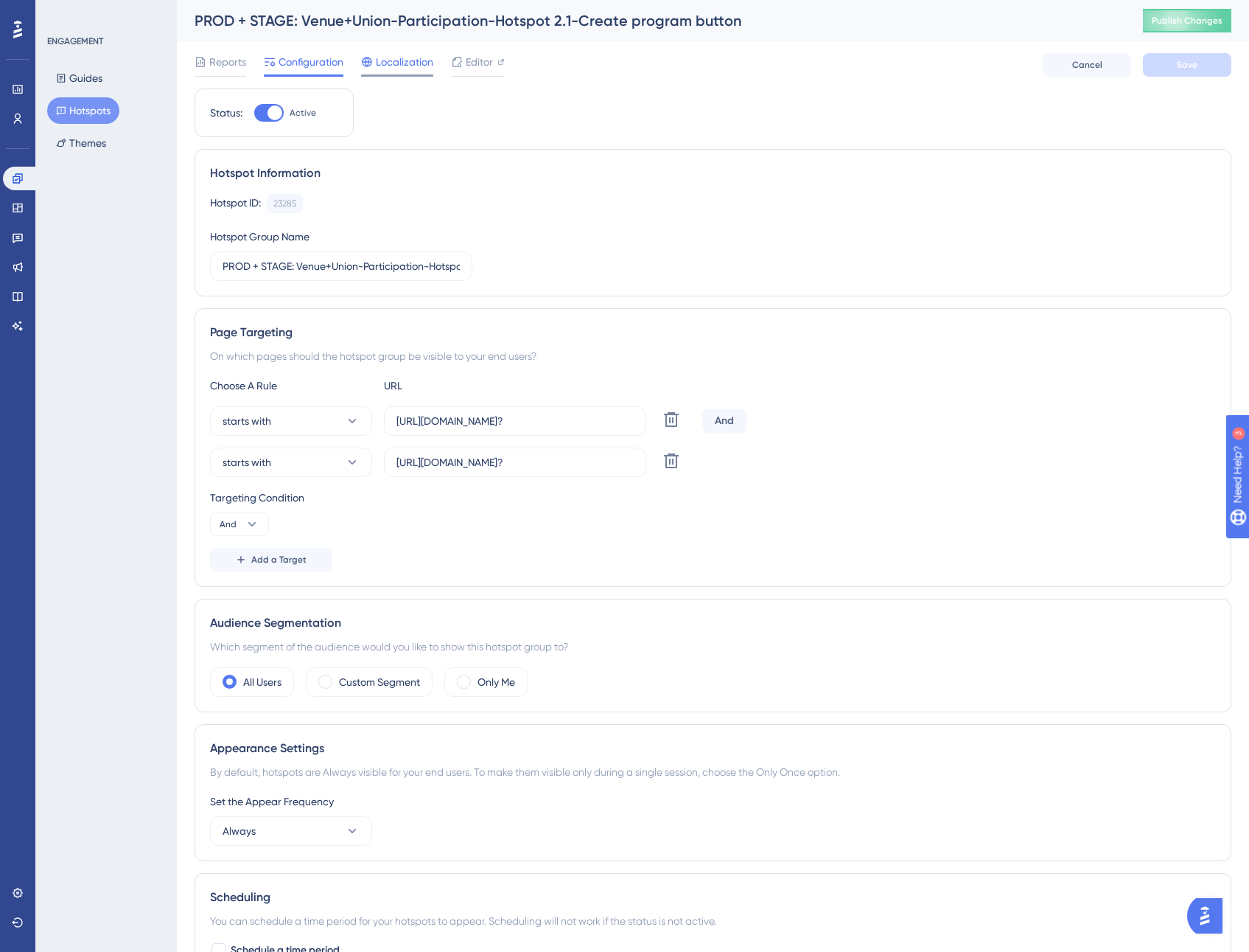
click at [414, 60] on span "Localization" at bounding box center [404, 61] width 58 height 18
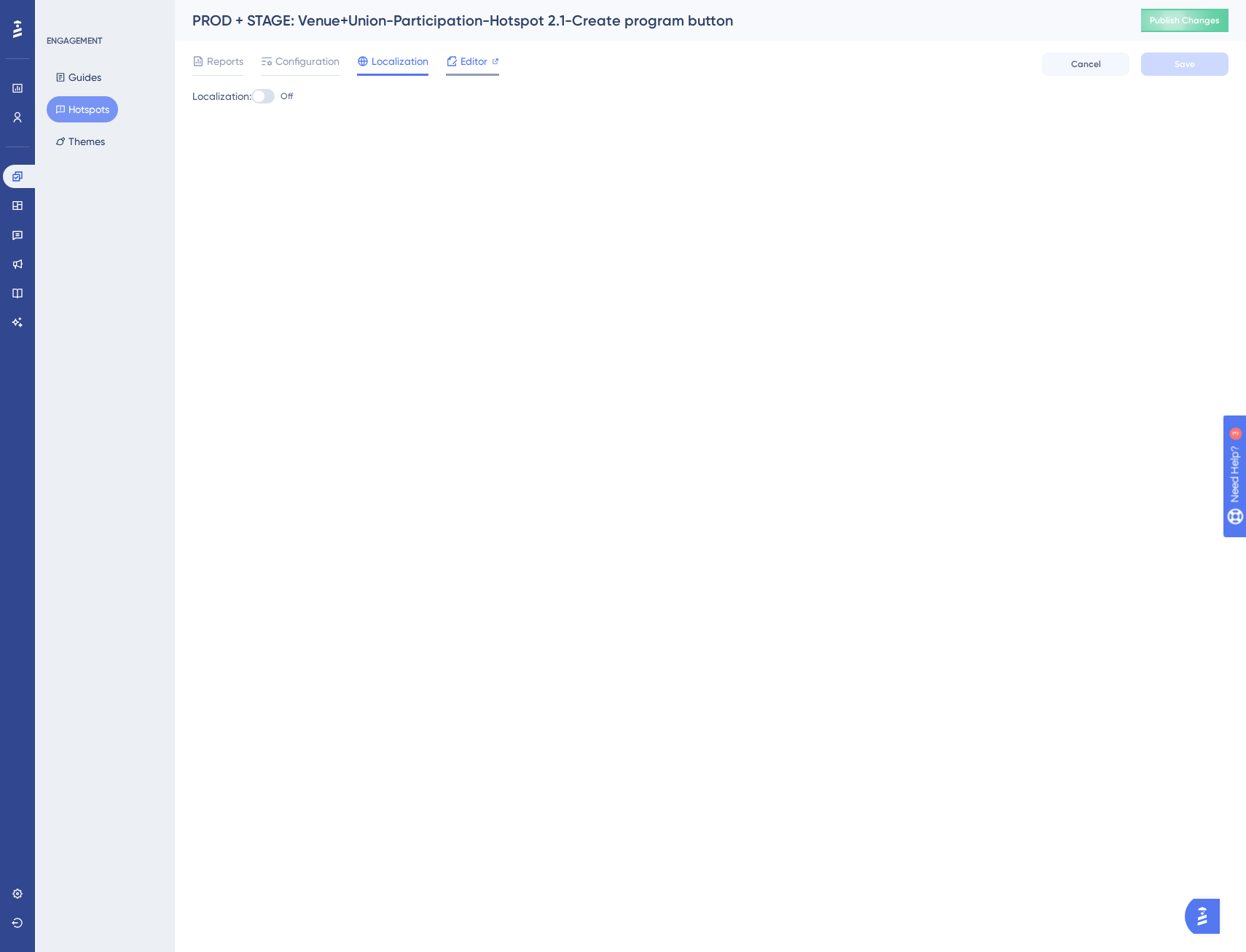
click at [459, 57] on div "Editor" at bounding box center [472, 61] width 53 height 18
